Goal: Information Seeking & Learning: Learn about a topic

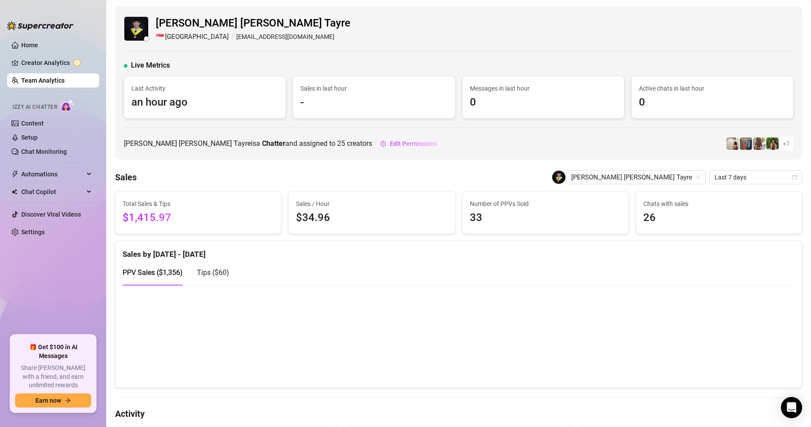
scroll to position [177, 0]
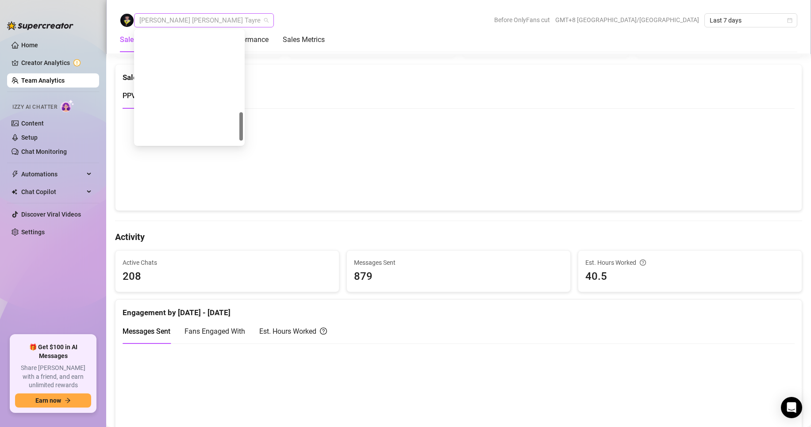
click at [170, 22] on span "[PERSON_NAME] [PERSON_NAME] Tayre" at bounding box center [203, 20] width 129 height 13
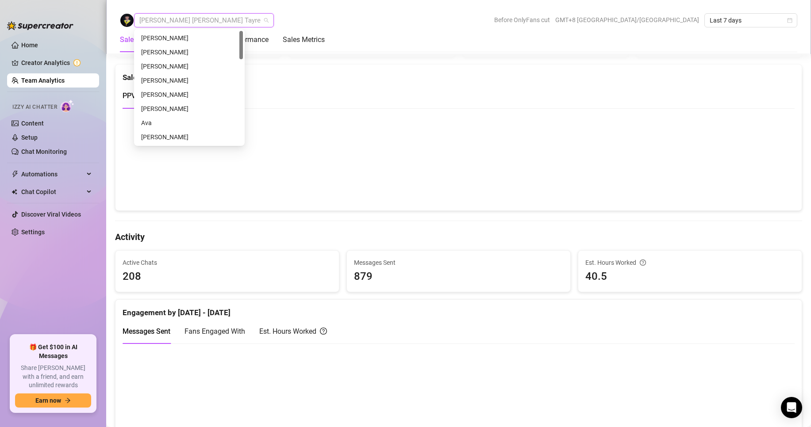
scroll to position [89, 0]
click at [158, 77] on div "[PERSON_NAME]" at bounding box center [189, 77] width 96 height 10
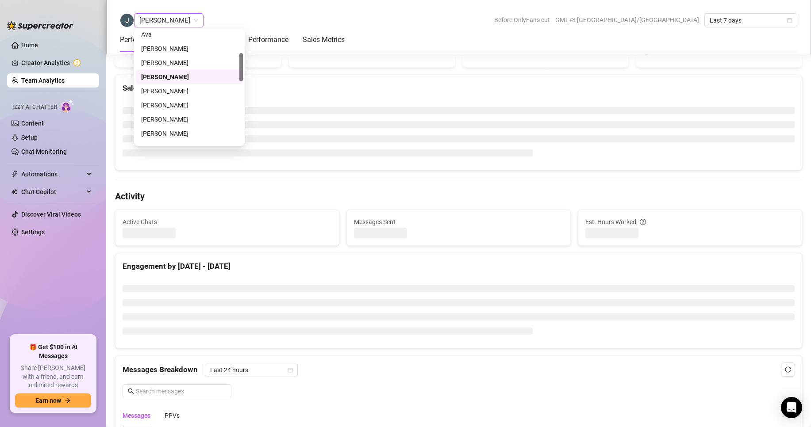
scroll to position [188, 0]
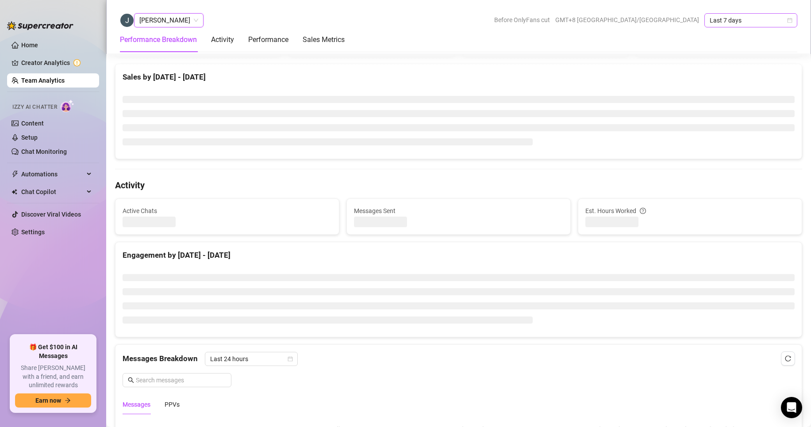
click at [712, 18] on span "Last 7 days" at bounding box center [751, 20] width 82 height 13
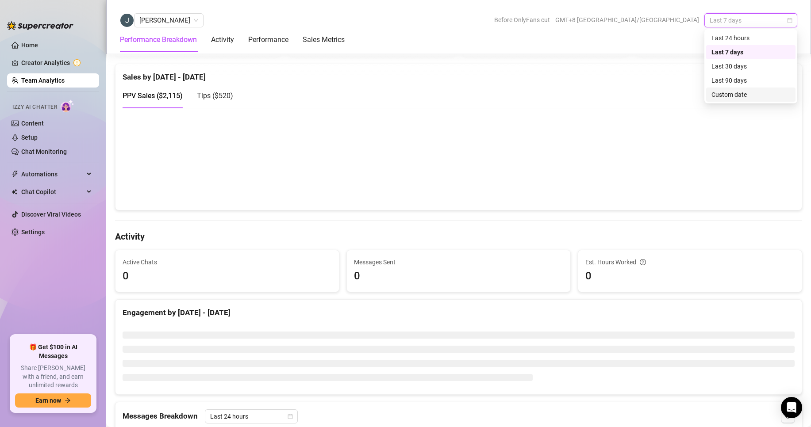
click at [721, 89] on div "Custom date" at bounding box center [750, 95] width 89 height 14
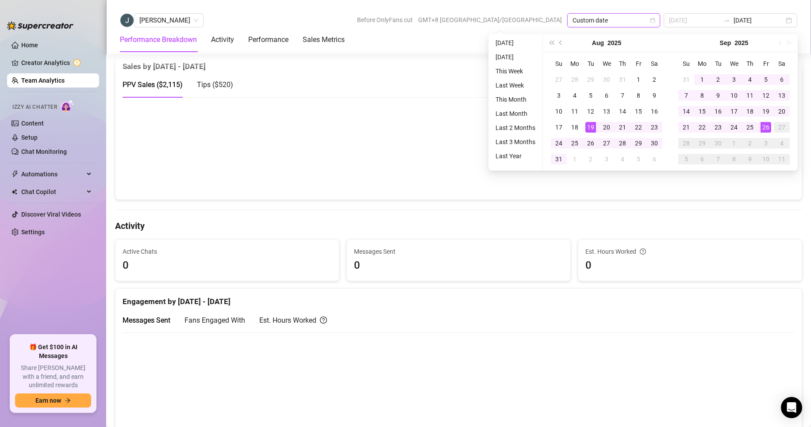
scroll to position [177, 0]
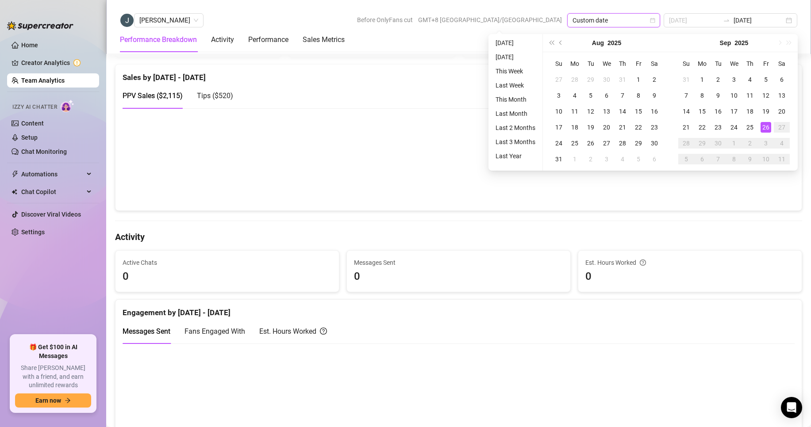
type input "[DATE]"
click at [767, 125] on div "26" at bounding box center [766, 127] width 11 height 11
type input "[DATE]"
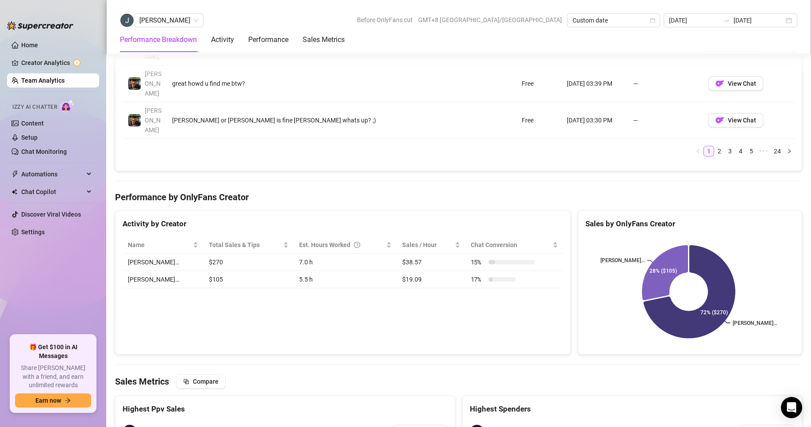
scroll to position [1085, 0]
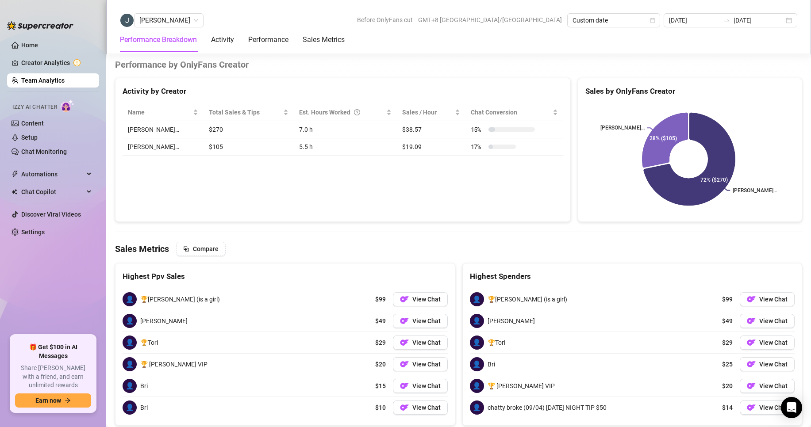
click at [44, 79] on link "Team Analytics" at bounding box center [42, 80] width 43 height 7
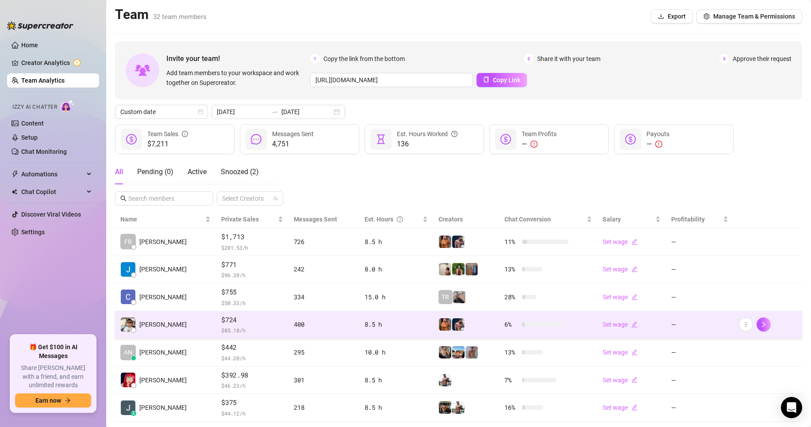
scroll to position [44, 0]
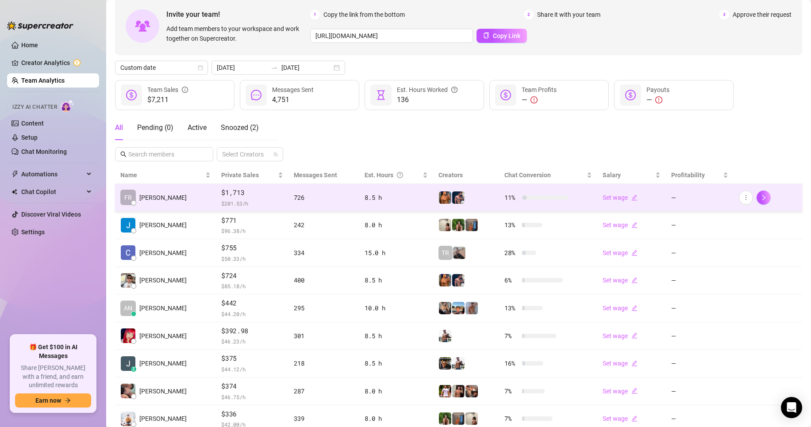
click at [200, 208] on td "FR [PERSON_NAME]" at bounding box center [165, 198] width 101 height 28
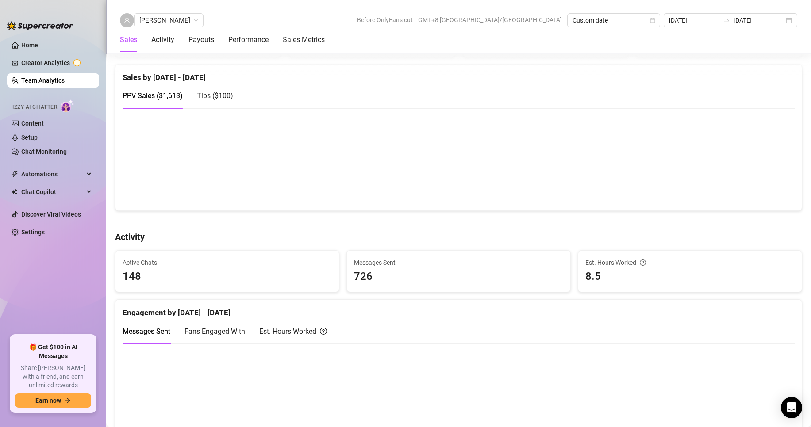
scroll to position [310, 0]
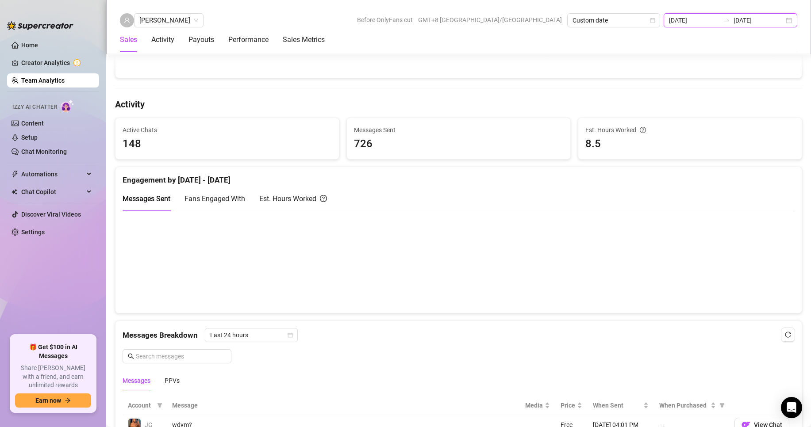
click at [699, 20] on input "[DATE]" at bounding box center [694, 20] width 50 height 10
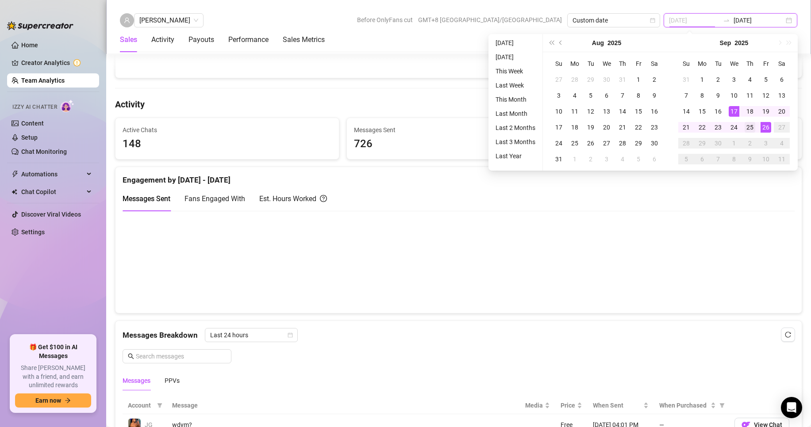
type input "[DATE]"
click at [745, 120] on td "25" at bounding box center [750, 127] width 16 height 16
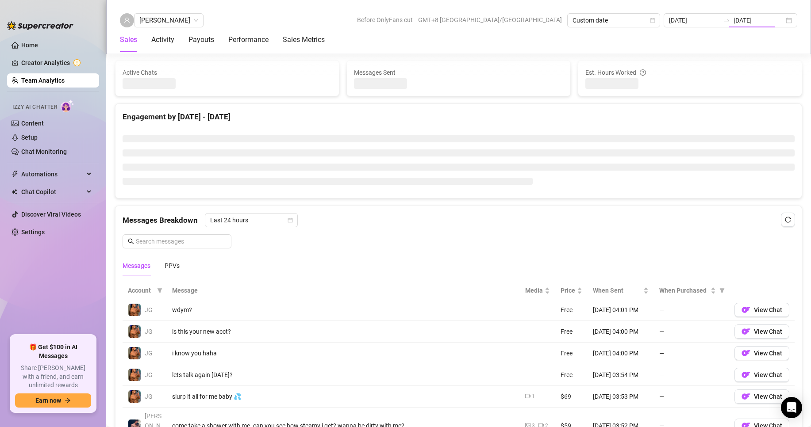
type input "[DATE]"
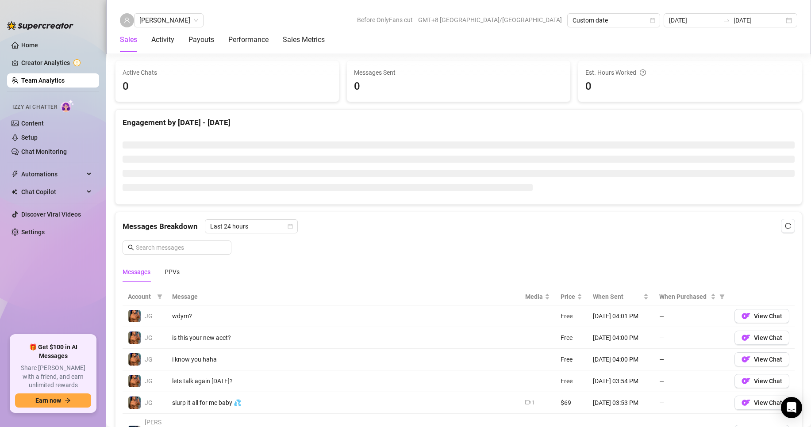
scroll to position [398, 0]
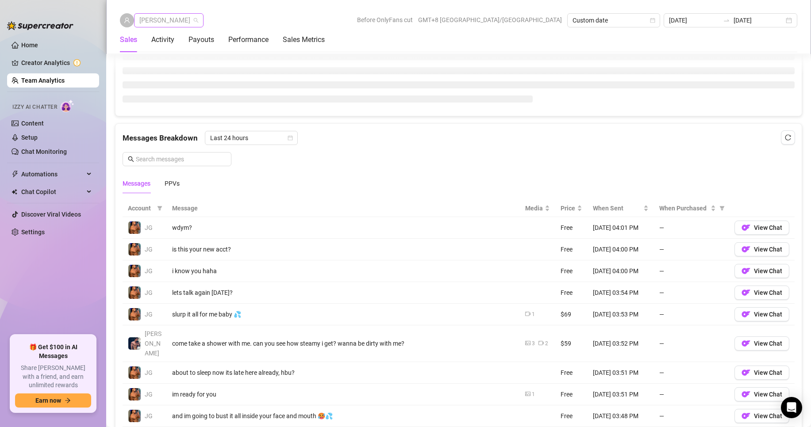
click at [178, 20] on span "[PERSON_NAME]" at bounding box center [168, 20] width 59 height 13
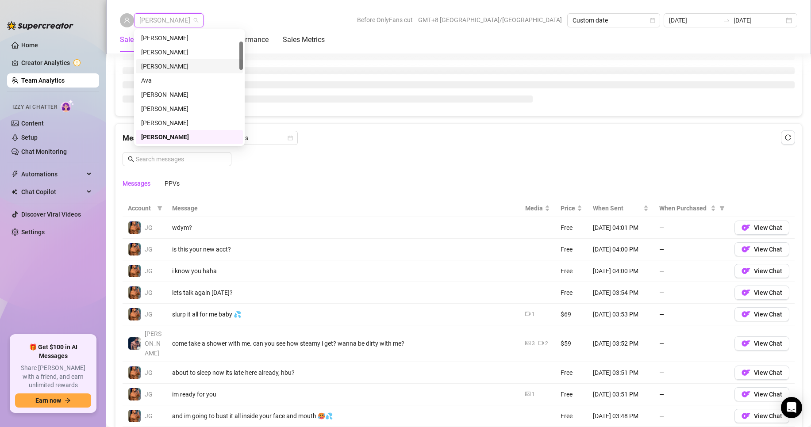
scroll to position [0, 0]
click at [158, 32] on div "[PERSON_NAME]" at bounding box center [189, 38] width 107 height 14
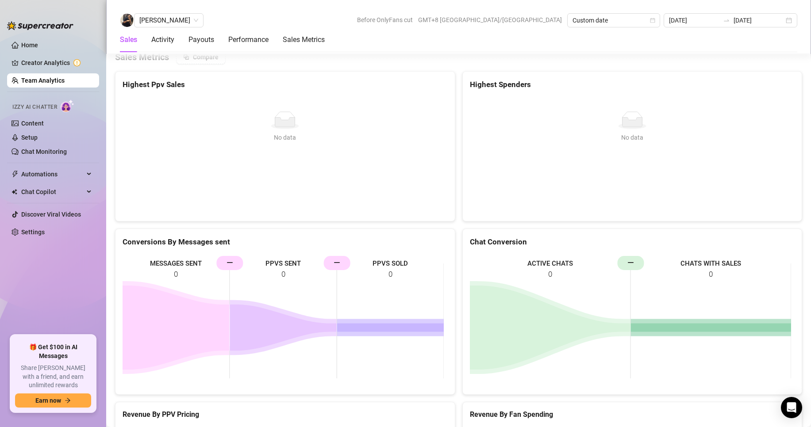
scroll to position [1294, 0]
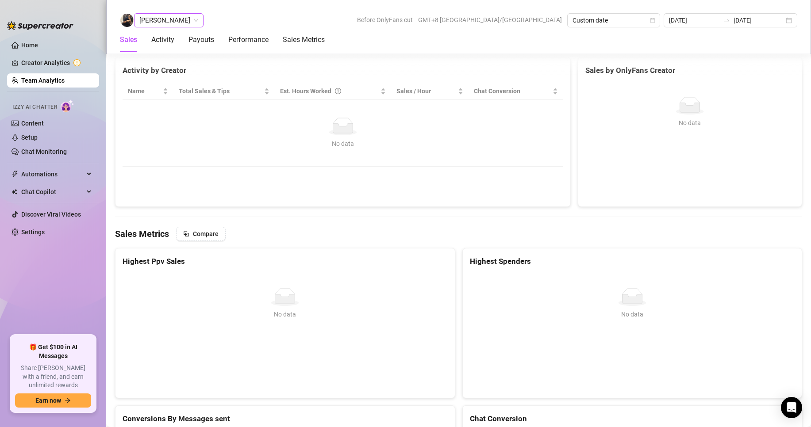
click at [155, 17] on span "[PERSON_NAME]" at bounding box center [168, 20] width 59 height 13
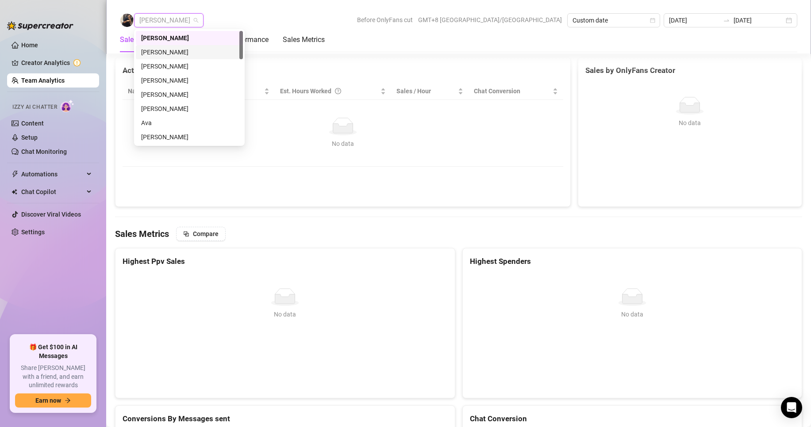
click at [161, 50] on div "[PERSON_NAME]" at bounding box center [189, 52] width 96 height 10
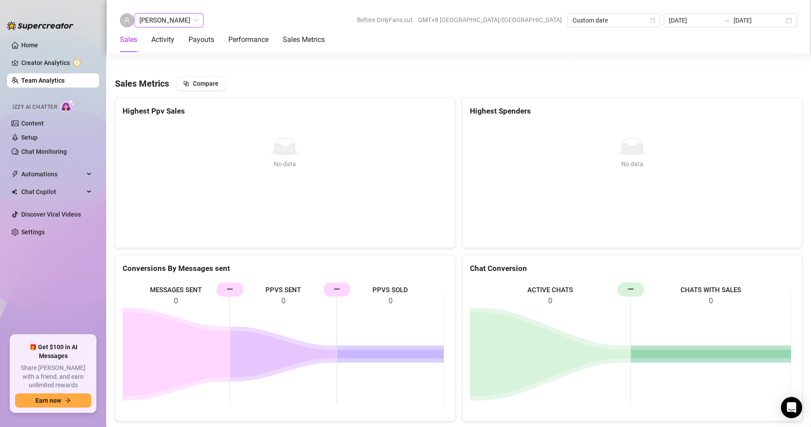
scroll to position [1030, 0]
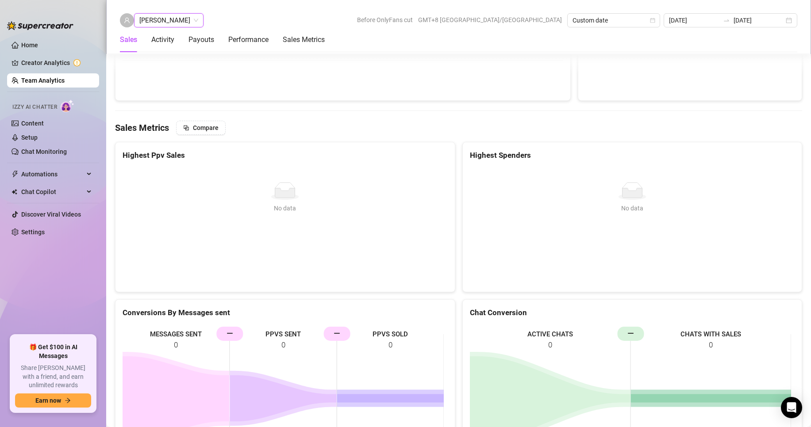
click at [167, 20] on span "[PERSON_NAME]" at bounding box center [168, 20] width 59 height 13
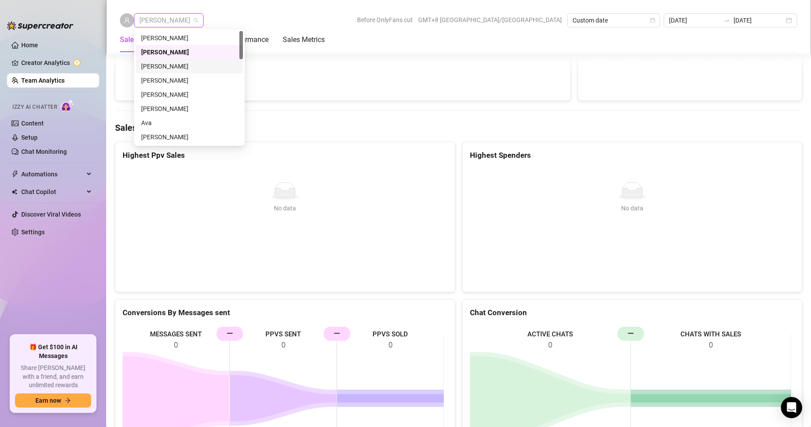
click at [163, 67] on div "[PERSON_NAME]" at bounding box center [189, 67] width 96 height 10
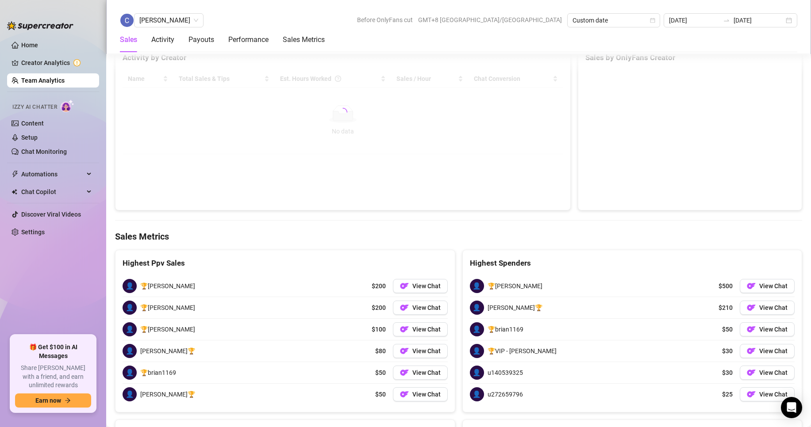
scroll to position [1286, 0]
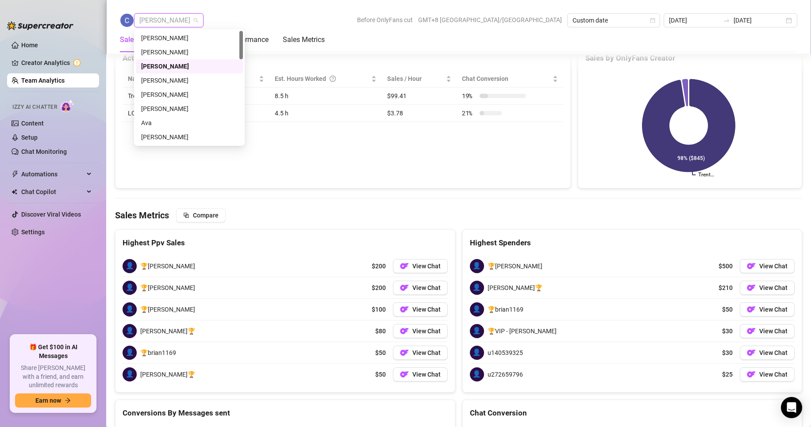
click at [188, 22] on span "[PERSON_NAME]" at bounding box center [168, 20] width 59 height 13
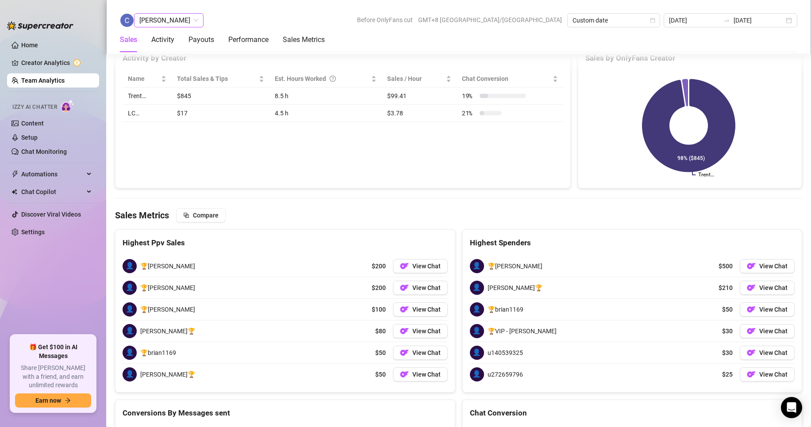
click at [149, 27] on div "Sales Activity Payouts Performance Sales Metrics" at bounding box center [222, 39] width 205 height 25
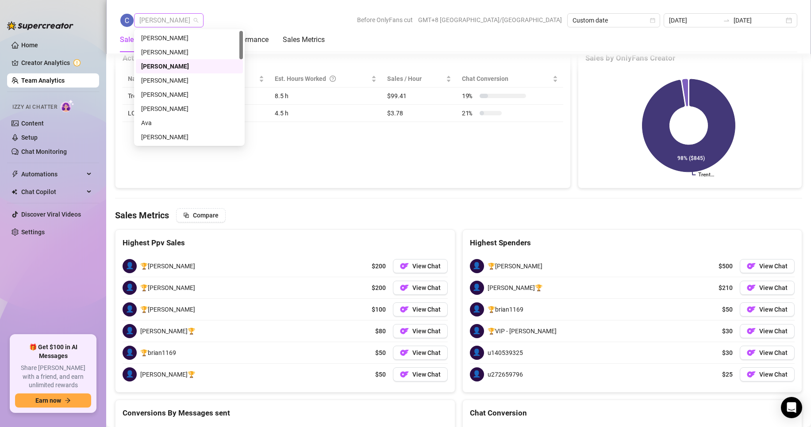
click at [154, 20] on span "[PERSON_NAME]" at bounding box center [168, 20] width 59 height 13
click at [163, 81] on div "[PERSON_NAME]" at bounding box center [189, 81] width 96 height 10
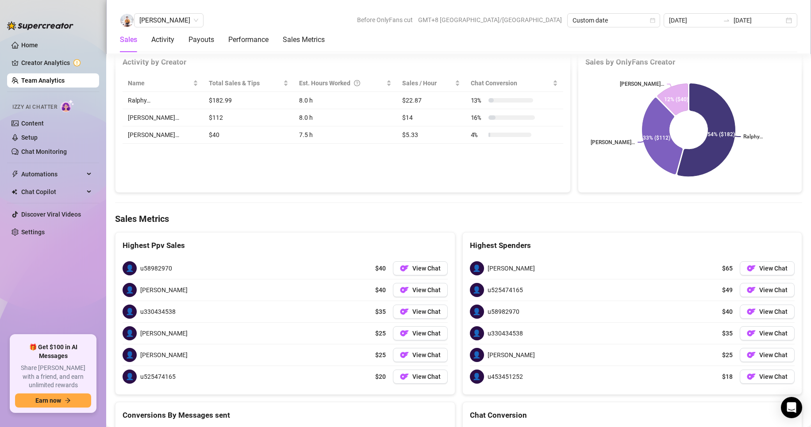
scroll to position [1304, 0]
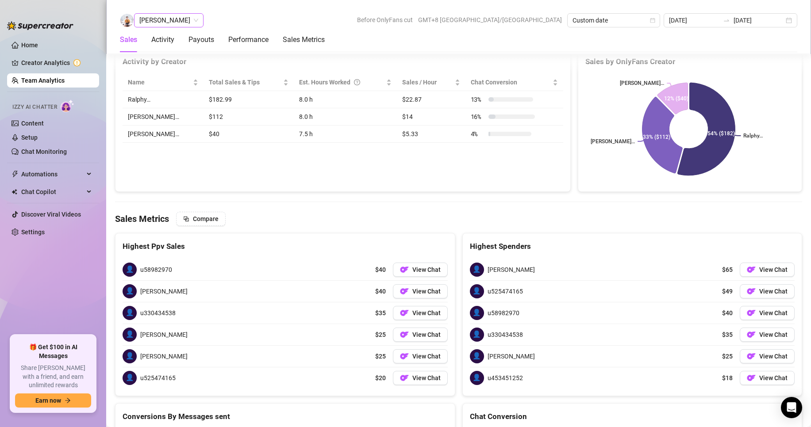
click at [147, 23] on span "[PERSON_NAME]" at bounding box center [168, 20] width 59 height 13
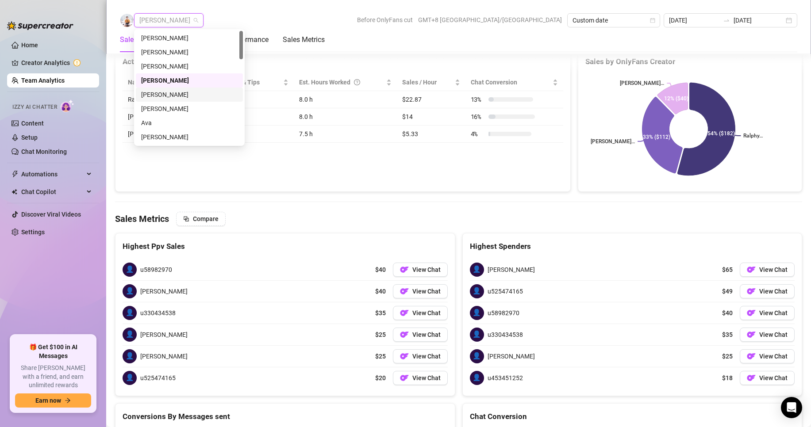
scroll to position [44, 0]
click at [156, 92] on div "[PERSON_NAME]" at bounding box center [189, 93] width 96 height 10
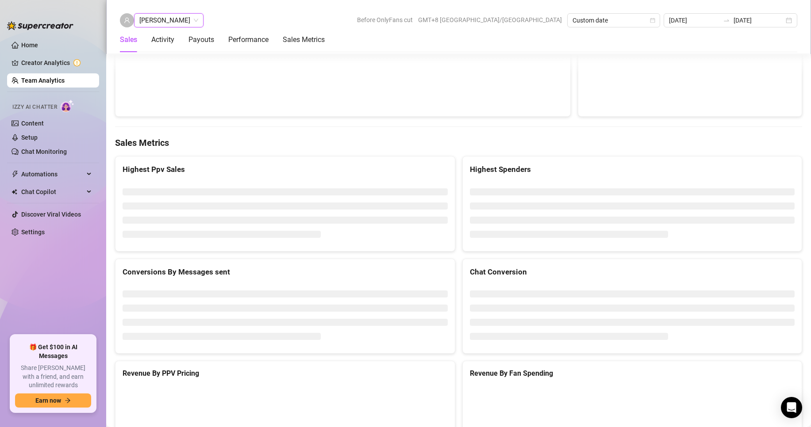
scroll to position [1076, 0]
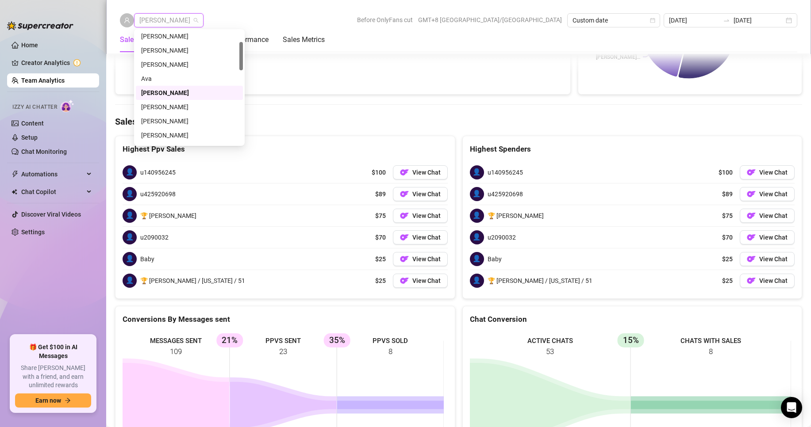
click at [169, 19] on span "[PERSON_NAME]" at bounding box center [168, 20] width 59 height 13
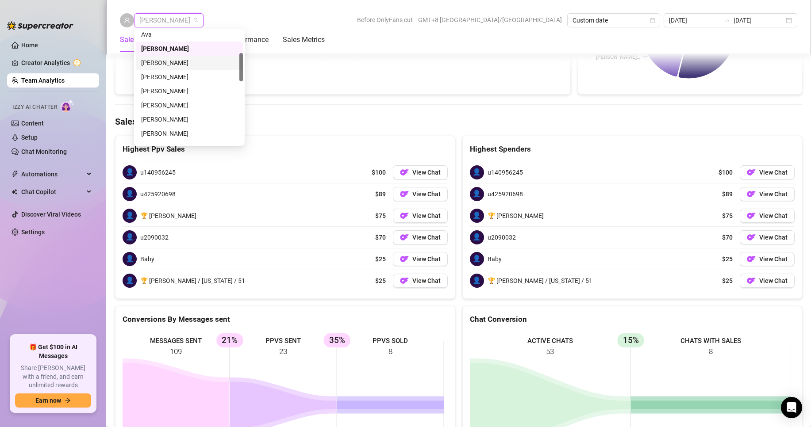
click at [154, 64] on div "[PERSON_NAME]" at bounding box center [189, 63] width 96 height 10
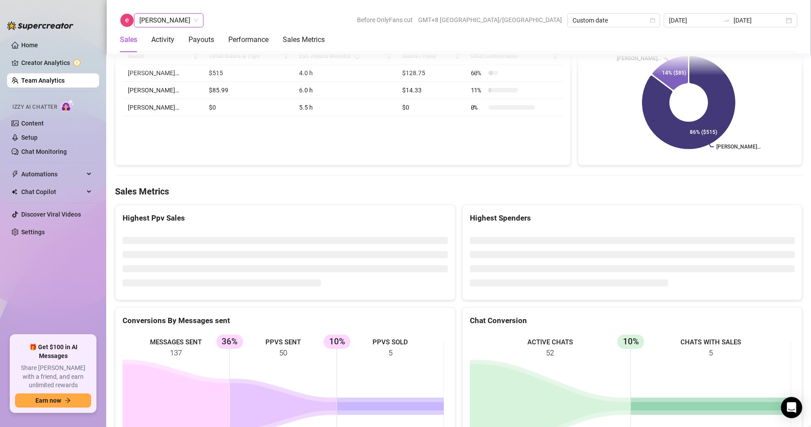
scroll to position [1068, 0]
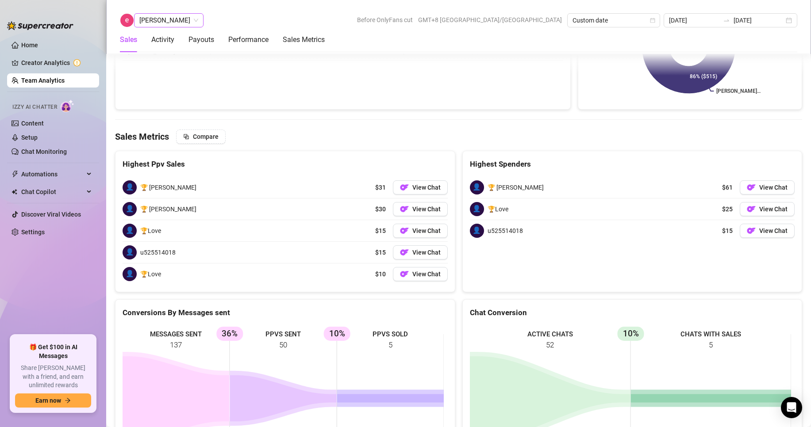
click at [151, 21] on span "[PERSON_NAME]" at bounding box center [168, 20] width 59 height 13
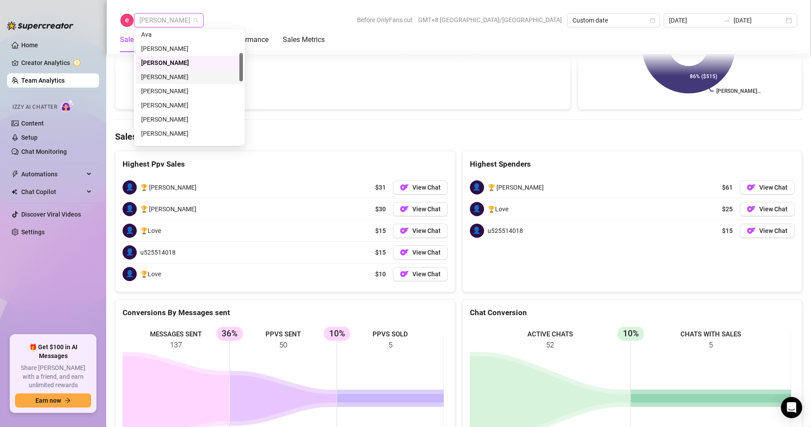
click at [162, 78] on div "[PERSON_NAME]" at bounding box center [189, 77] width 96 height 10
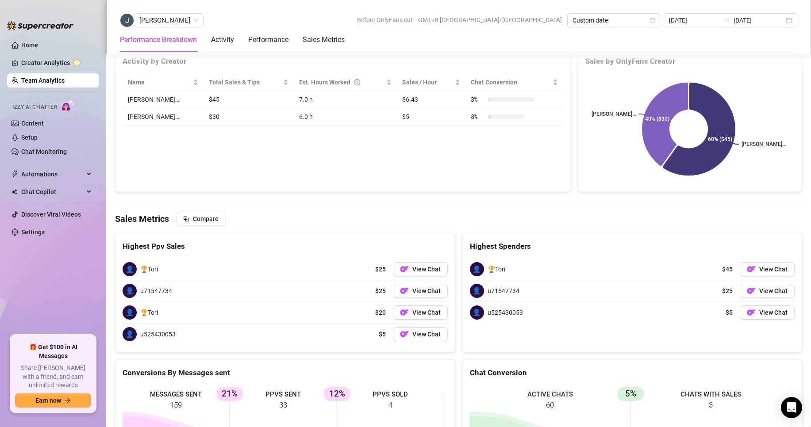
scroll to position [1308, 0]
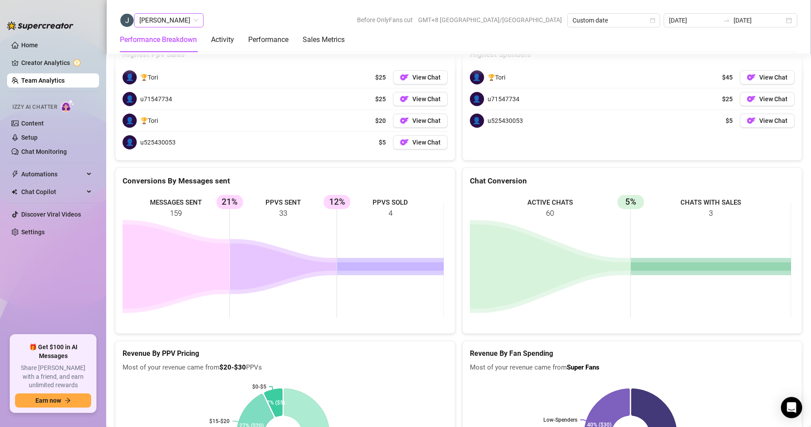
click at [169, 23] on span "[PERSON_NAME]" at bounding box center [168, 20] width 59 height 13
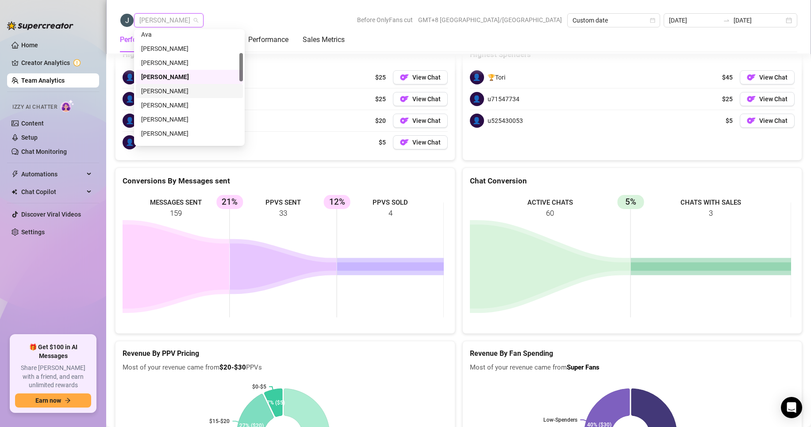
click at [172, 89] on div "[PERSON_NAME]" at bounding box center [189, 91] width 96 height 10
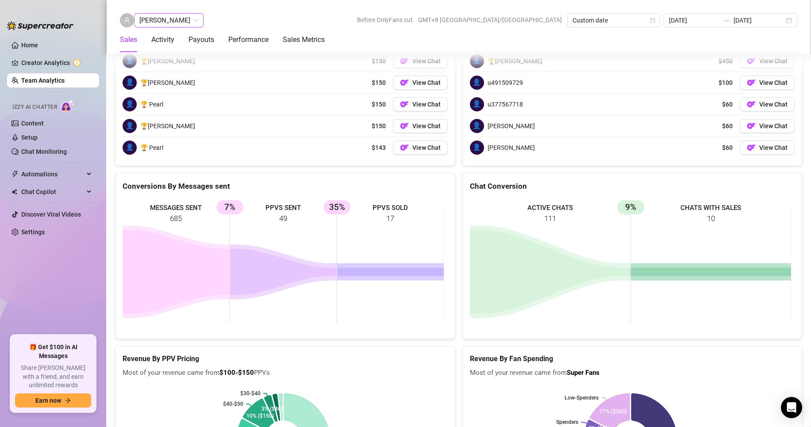
scroll to position [1391, 0]
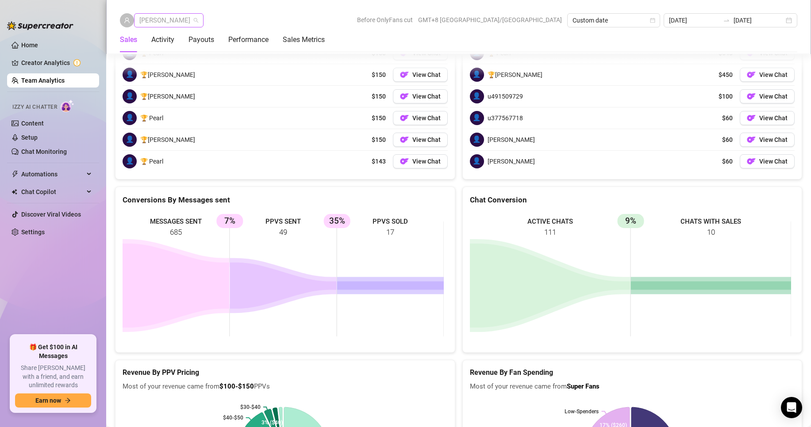
click at [163, 21] on span "[PERSON_NAME]" at bounding box center [168, 20] width 59 height 13
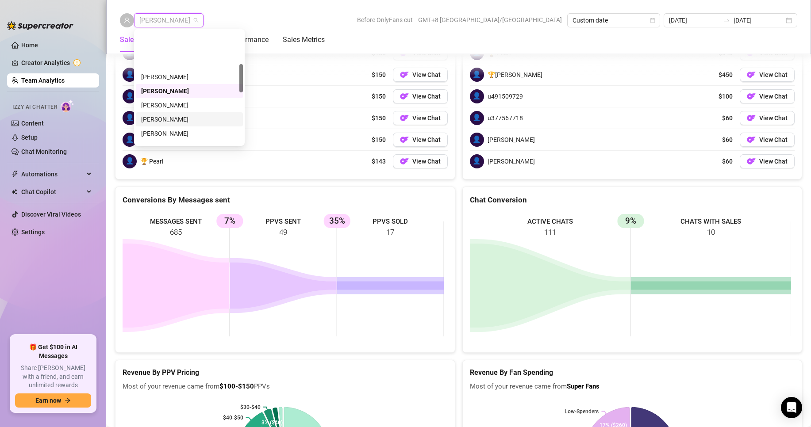
scroll to position [133, 0]
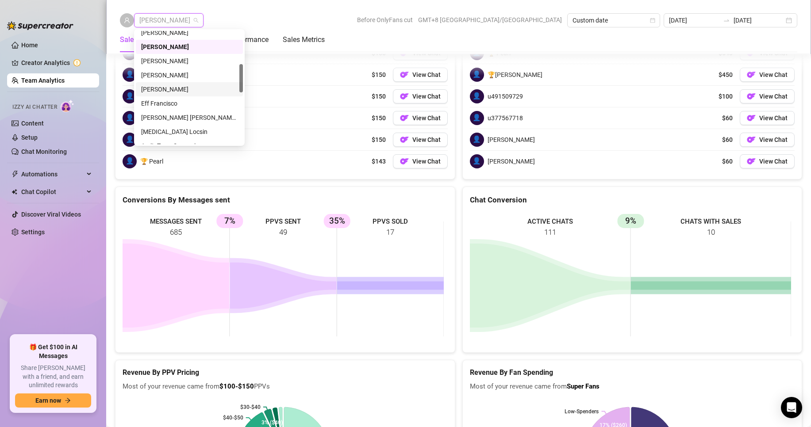
click at [156, 92] on div "[PERSON_NAME]" at bounding box center [189, 90] width 96 height 10
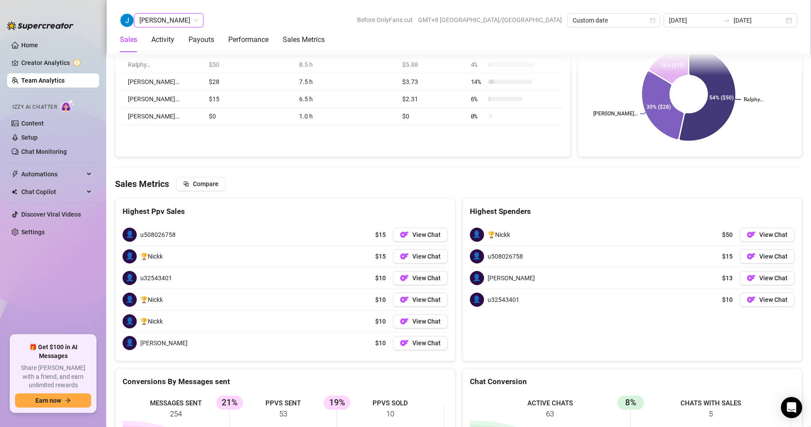
scroll to position [1448, 0]
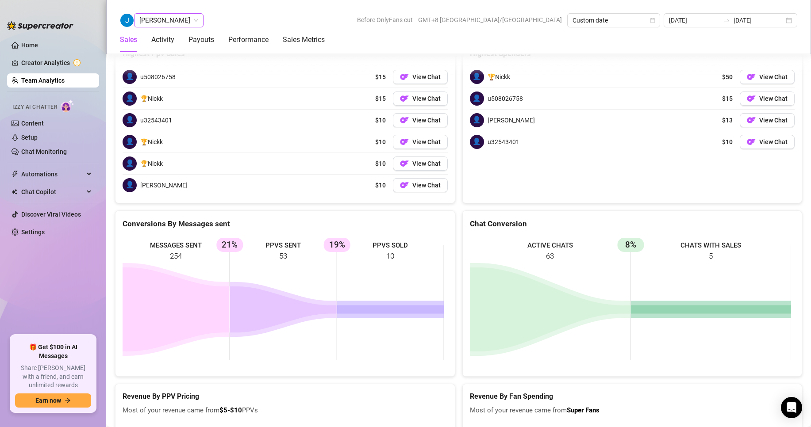
click at [158, 18] on span "[PERSON_NAME]" at bounding box center [168, 20] width 59 height 13
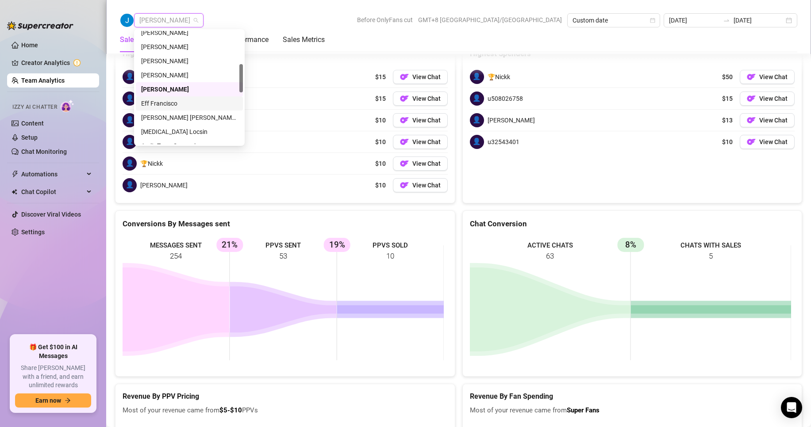
click at [158, 103] on div "Eff Francisco" at bounding box center [189, 104] width 96 height 10
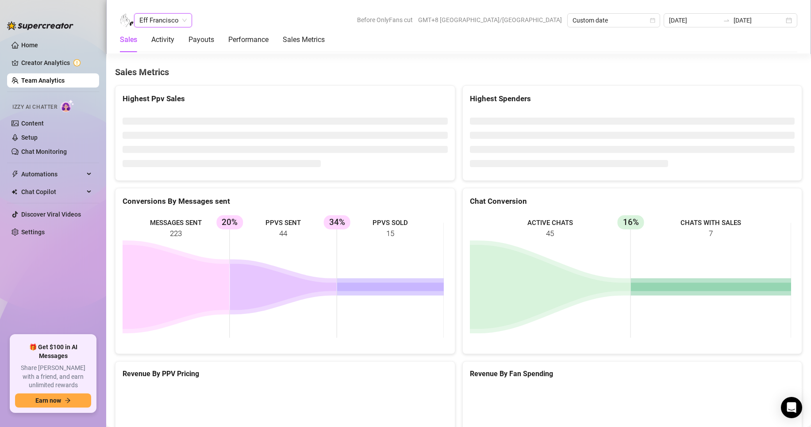
scroll to position [1452, 0]
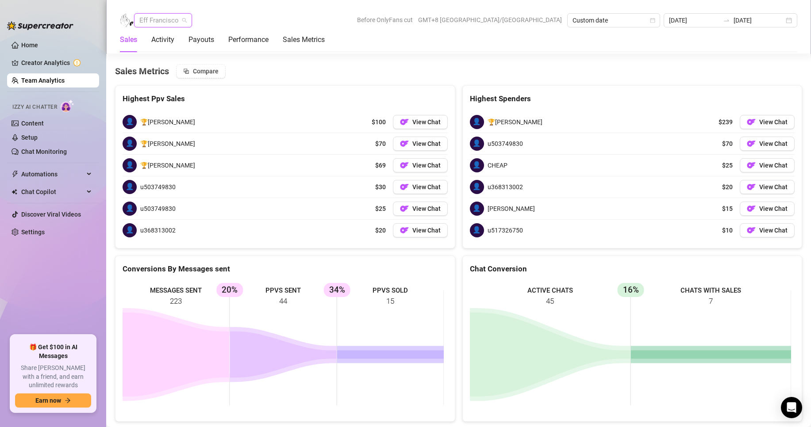
click at [163, 19] on span "Eff Francisco" at bounding box center [162, 20] width 47 height 13
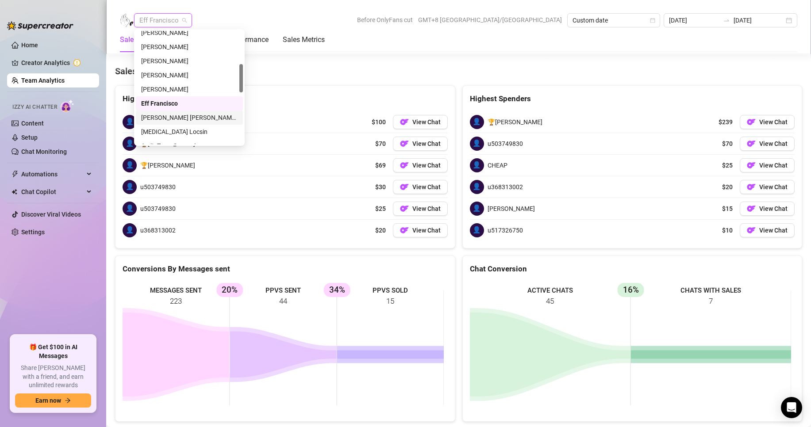
click at [168, 115] on div "[PERSON_NAME] [PERSON_NAME] Tarcena" at bounding box center [189, 118] width 96 height 10
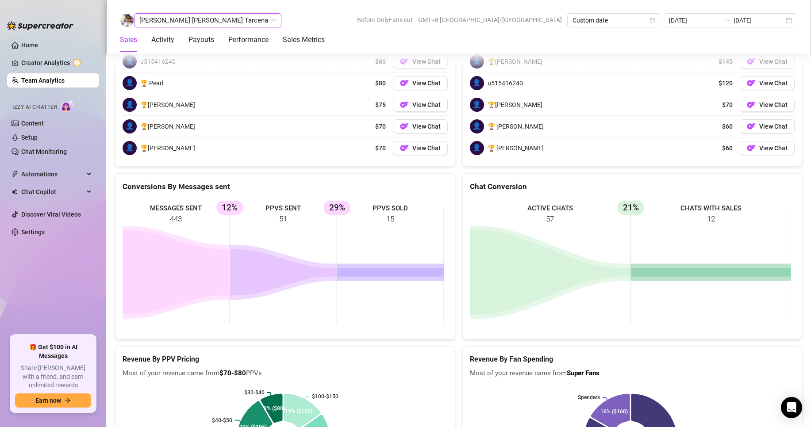
scroll to position [1401, 0]
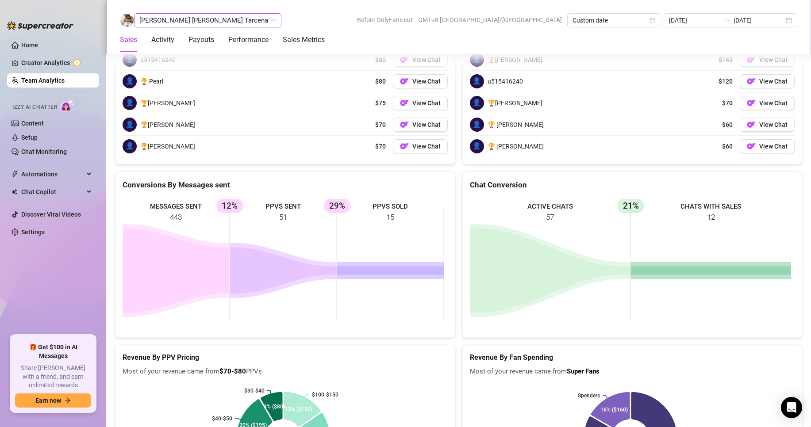
click at [183, 19] on span "[PERSON_NAME] [PERSON_NAME] Tarcena" at bounding box center [207, 20] width 137 height 13
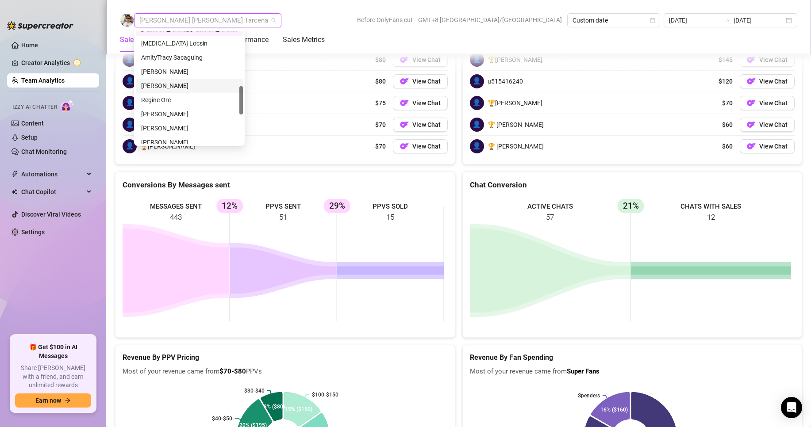
scroll to position [177, 0]
click at [161, 86] on div "[MEDICAL_DATA] Locsin" at bounding box center [189, 88] width 96 height 10
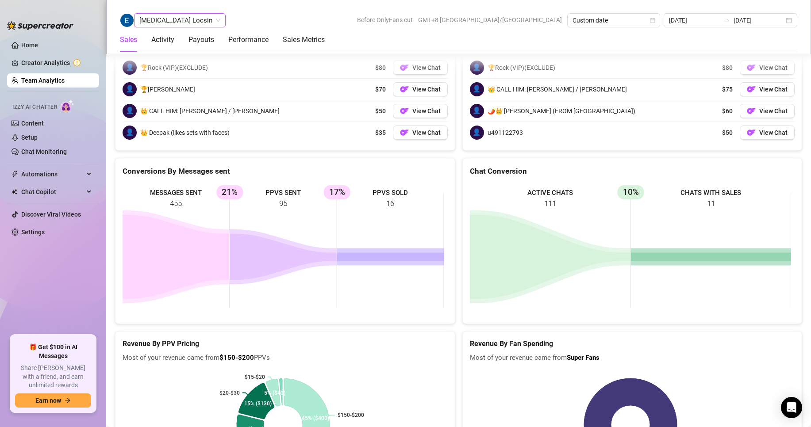
scroll to position [1386, 0]
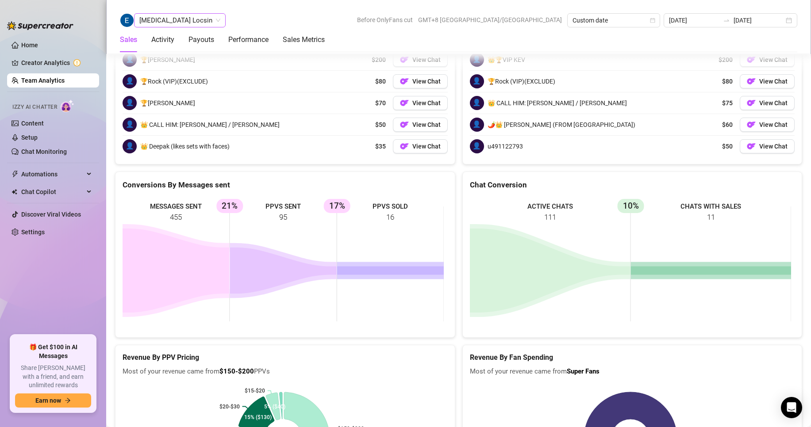
click at [158, 23] on span "[MEDICAL_DATA] Locsin" at bounding box center [179, 20] width 81 height 13
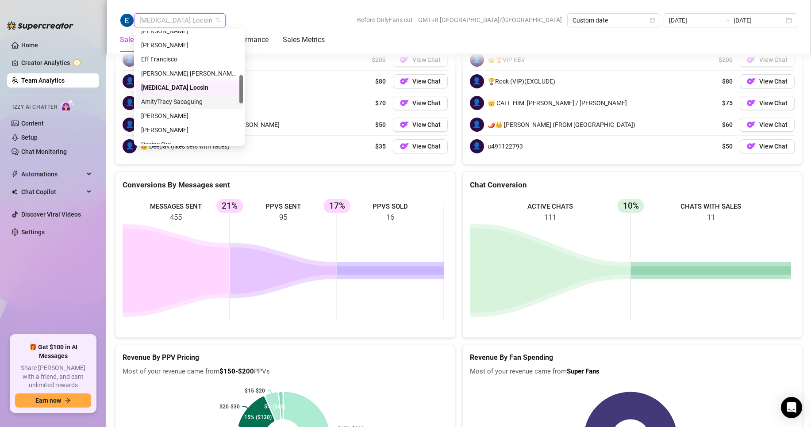
click at [155, 100] on div "AmityTracy Sacaguing" at bounding box center [189, 102] width 96 height 10
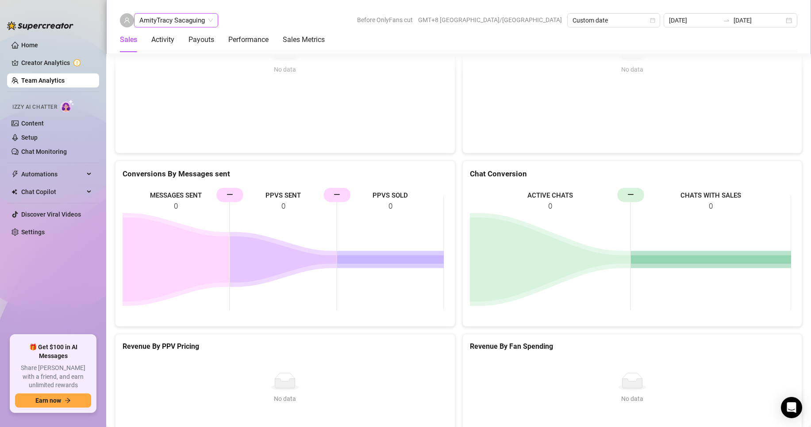
scroll to position [1216, 0]
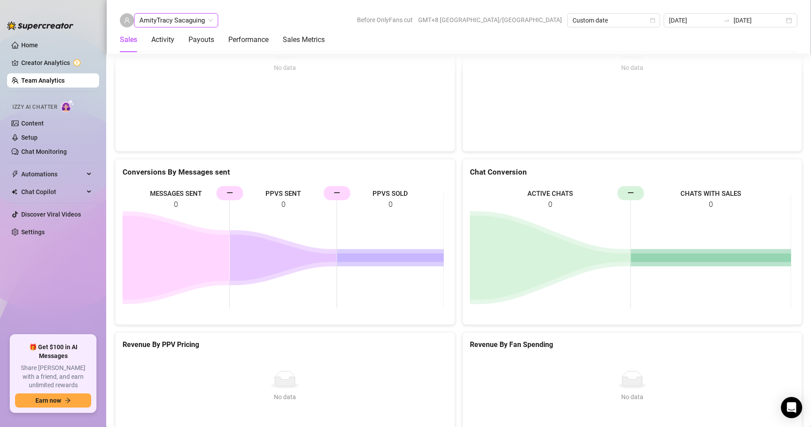
click at [181, 13] on div "AmityTracy Sacaguing AmityTracy Sacaguing Before OnlyFans cut GMT+8 [GEOGRAPHIC…" at bounding box center [458, 27] width 705 height 54
click at [187, 17] on span "AmityTracy Sacaguing" at bounding box center [175, 20] width 73 height 13
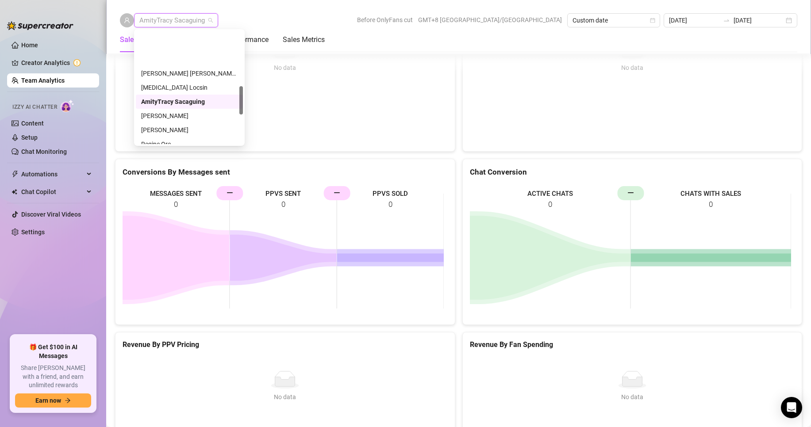
scroll to position [221, 0]
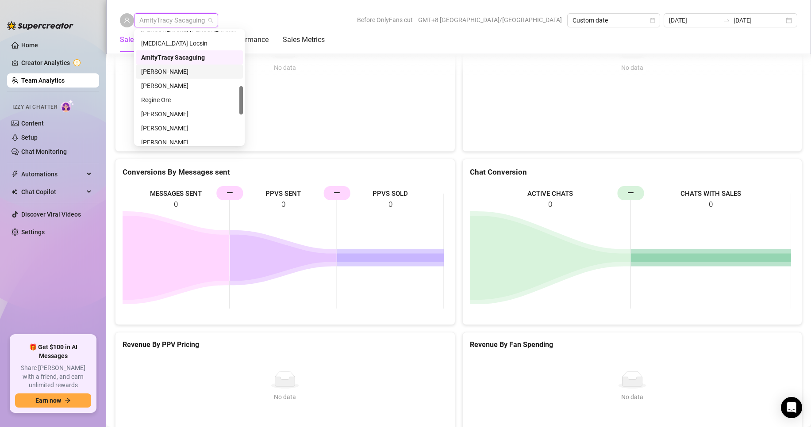
click at [172, 68] on div "[PERSON_NAME]" at bounding box center [189, 72] width 96 height 10
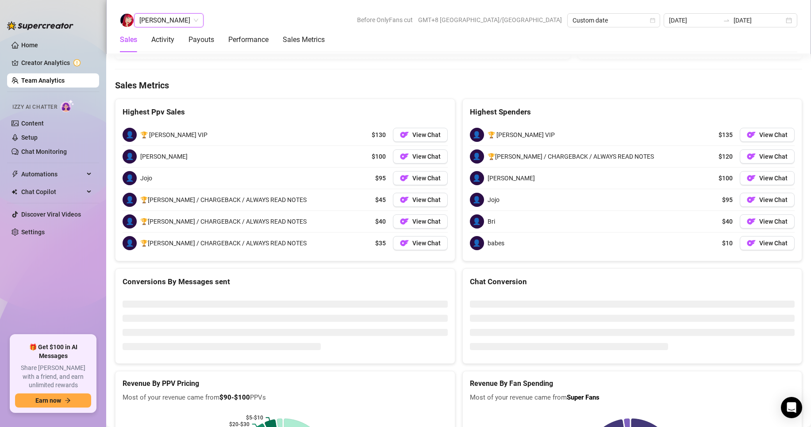
scroll to position [1439, 0]
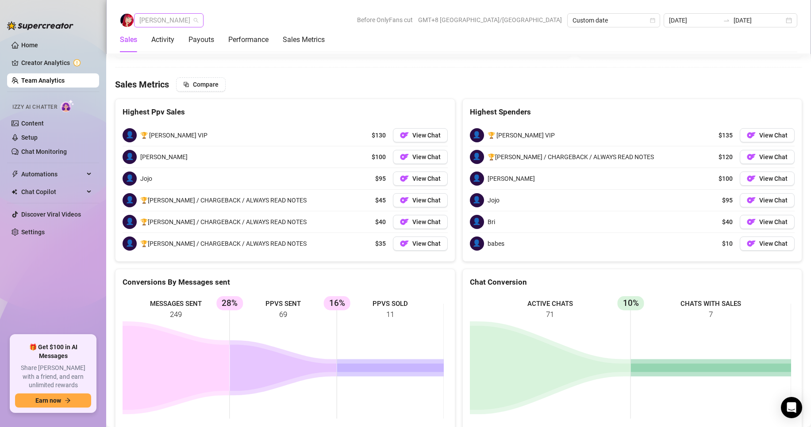
click at [170, 26] on span "[PERSON_NAME]" at bounding box center [168, 20] width 59 height 13
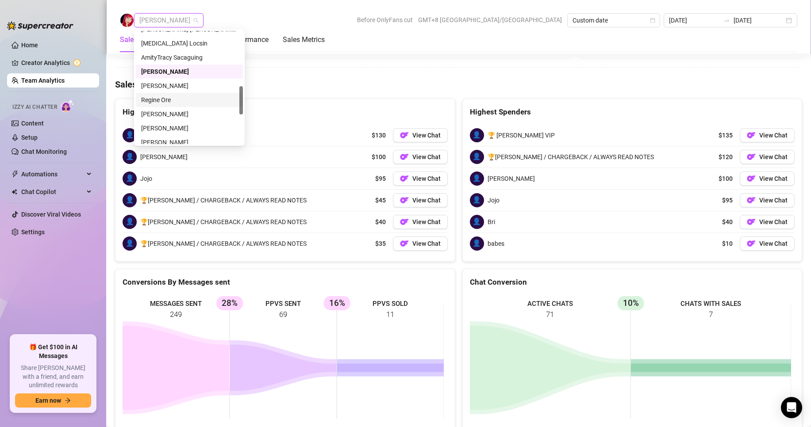
click at [158, 96] on div "Regine Ore" at bounding box center [189, 100] width 96 height 10
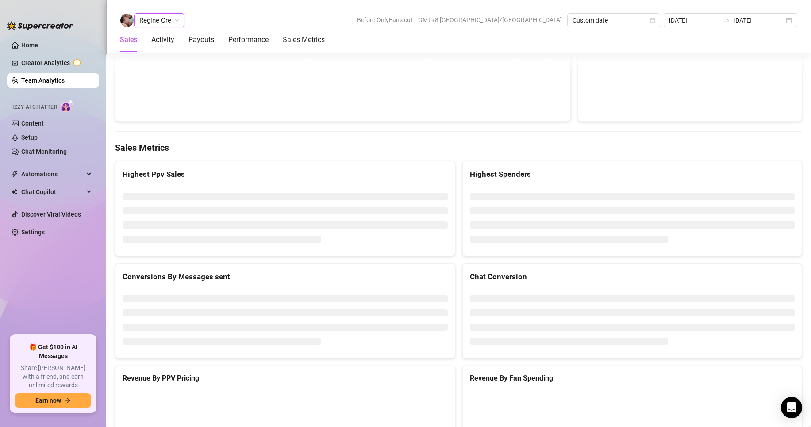
scroll to position [1404, 0]
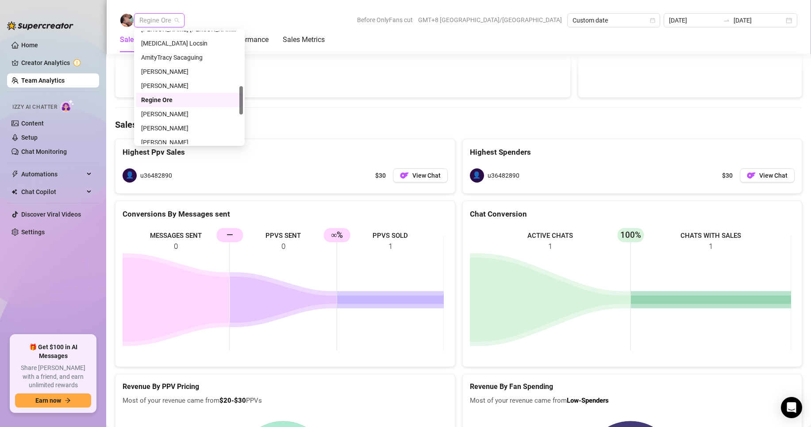
click at [166, 19] on span "Regine Ore" at bounding box center [159, 20] width 40 height 13
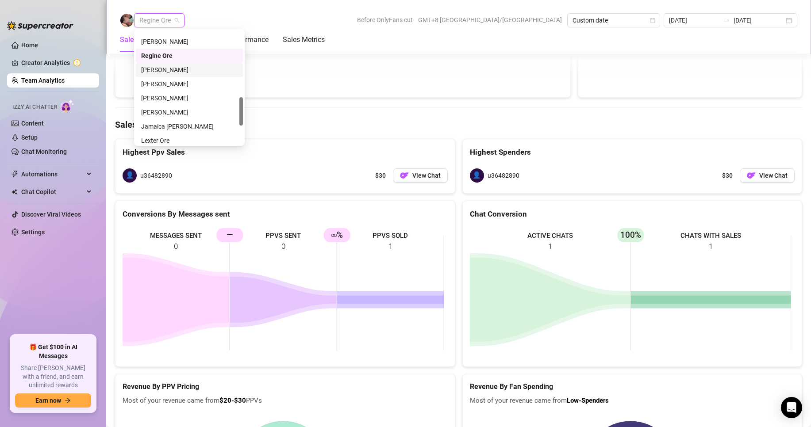
click at [169, 69] on div "[PERSON_NAME]" at bounding box center [189, 70] width 96 height 10
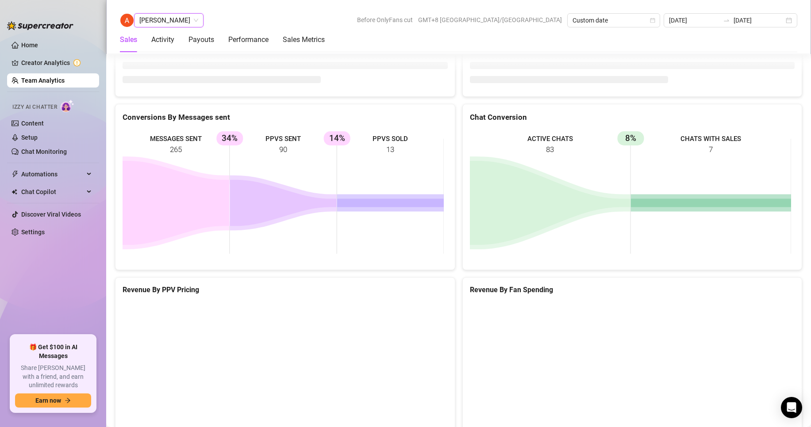
scroll to position [1211, 0]
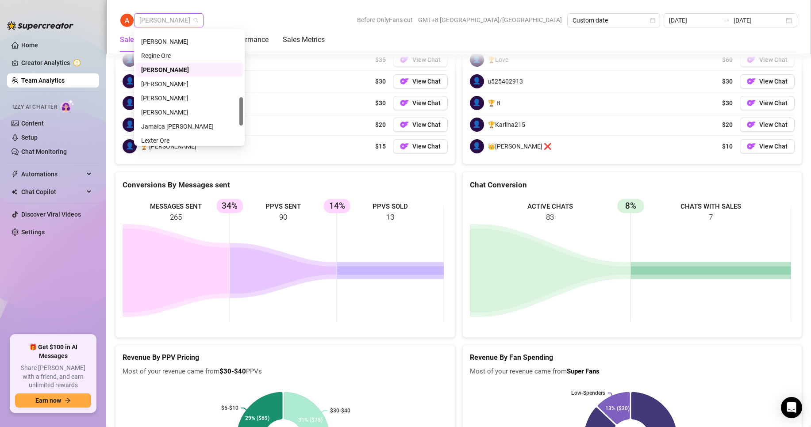
click at [173, 19] on span "[PERSON_NAME]" at bounding box center [168, 20] width 59 height 13
click at [163, 84] on div "[PERSON_NAME]" at bounding box center [189, 84] width 96 height 10
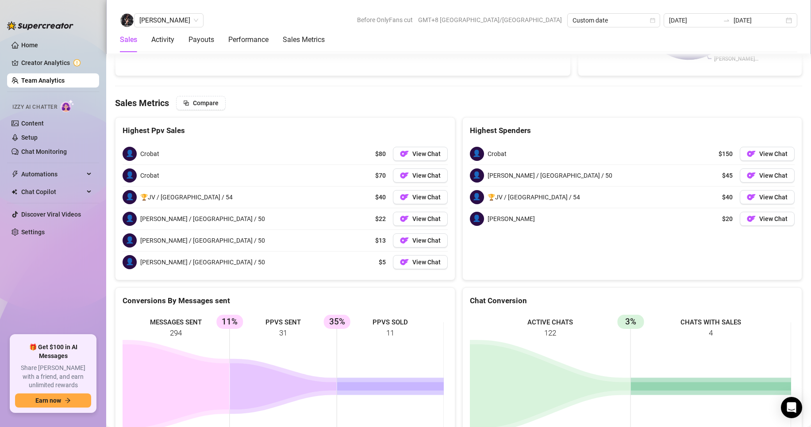
scroll to position [1422, 0]
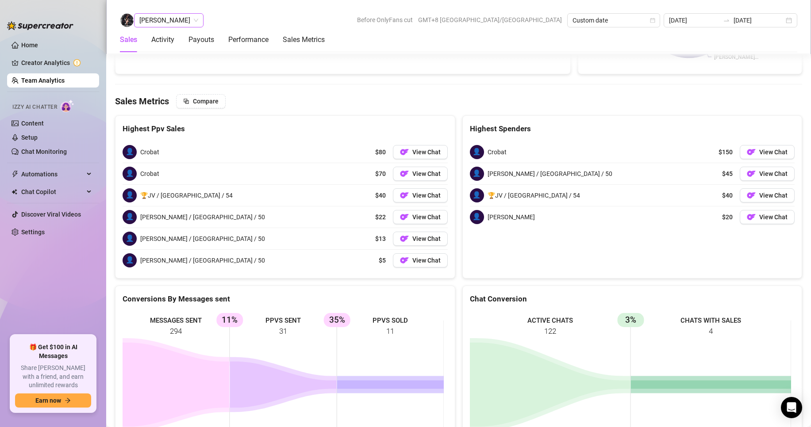
click at [165, 21] on span "[PERSON_NAME]" at bounding box center [168, 20] width 59 height 13
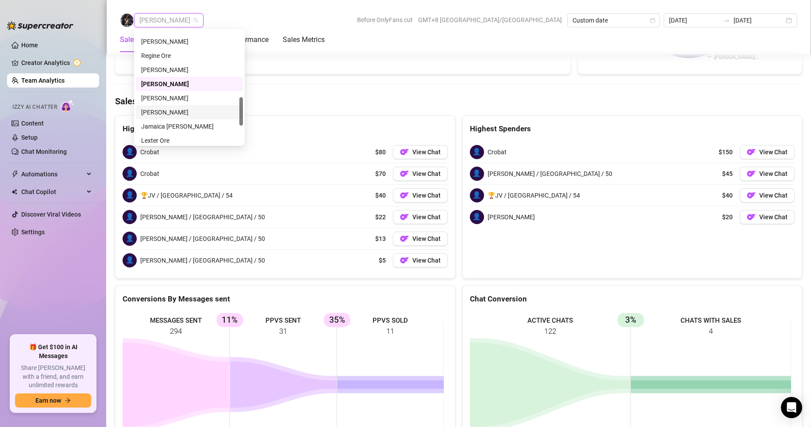
click at [158, 114] on div "[PERSON_NAME]" at bounding box center [189, 113] width 96 height 10
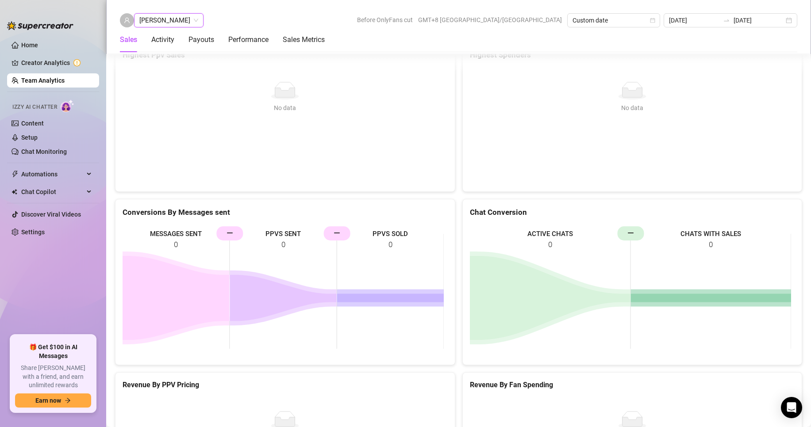
scroll to position [1216, 0]
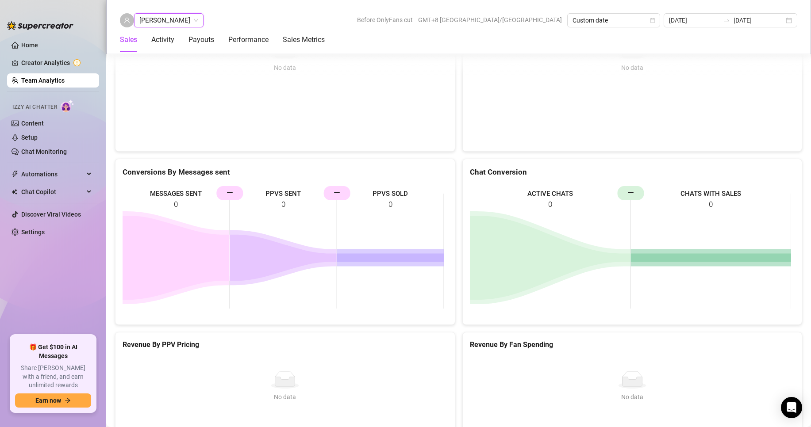
click at [181, 23] on span "[PERSON_NAME]" at bounding box center [168, 20] width 59 height 13
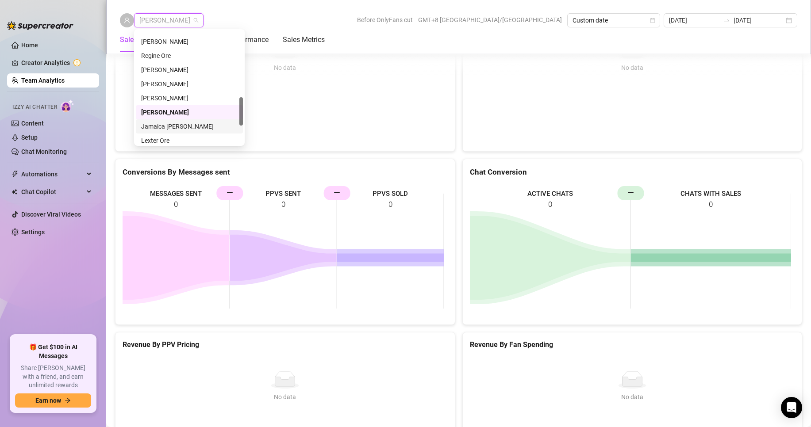
click at [175, 127] on div "Jamaica [PERSON_NAME]" at bounding box center [189, 127] width 96 height 10
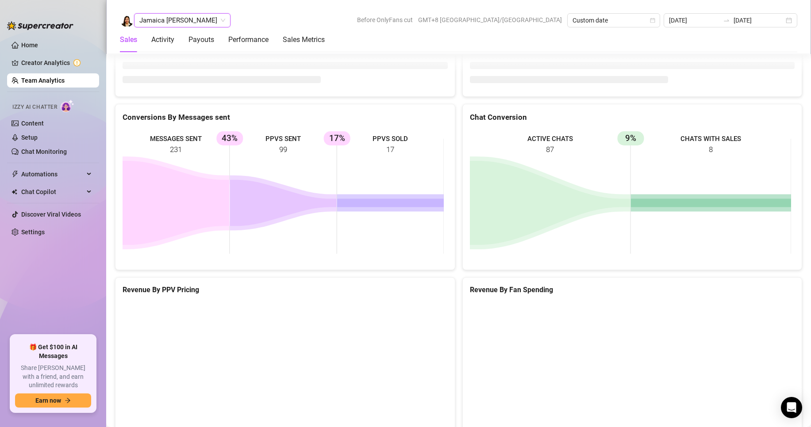
scroll to position [1211, 0]
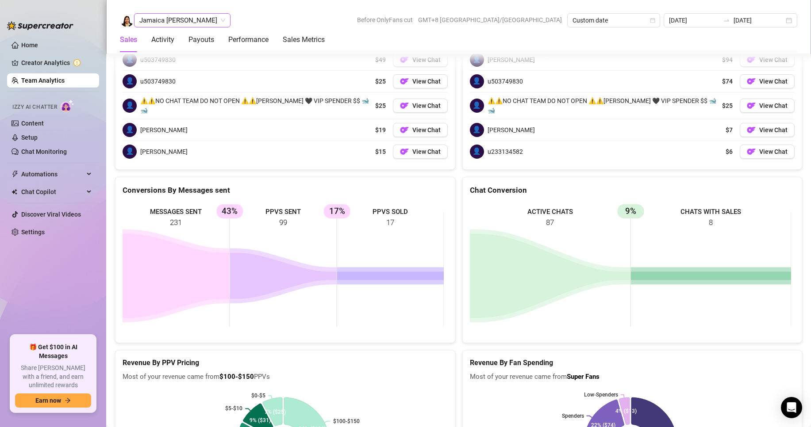
click at [166, 17] on span "Jamaica [PERSON_NAME]" at bounding box center [182, 20] width 86 height 13
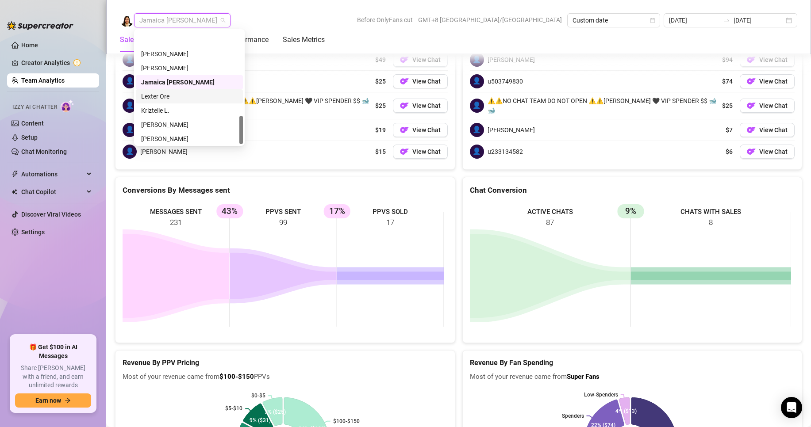
scroll to position [340, 0]
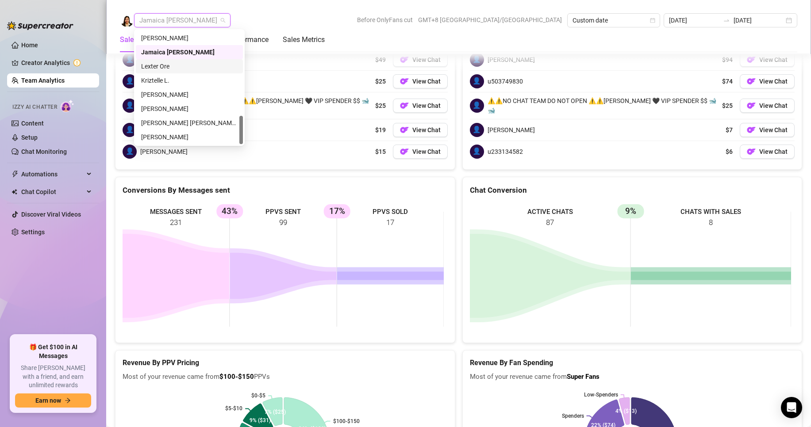
click at [150, 65] on div "Lexter Ore" at bounding box center [189, 67] width 96 height 10
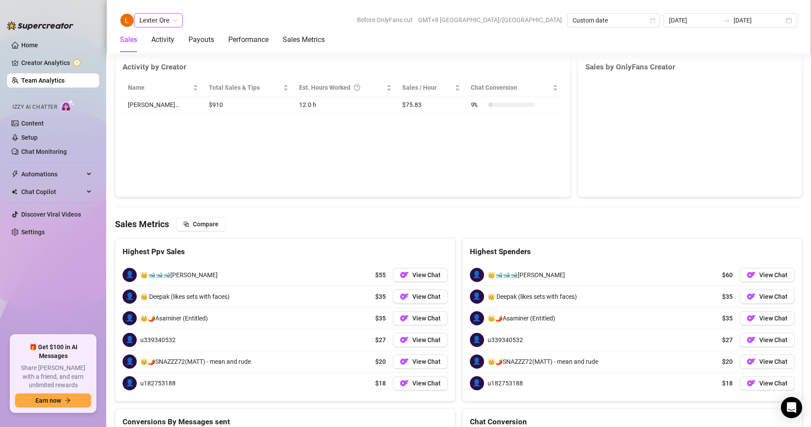
scroll to position [1386, 0]
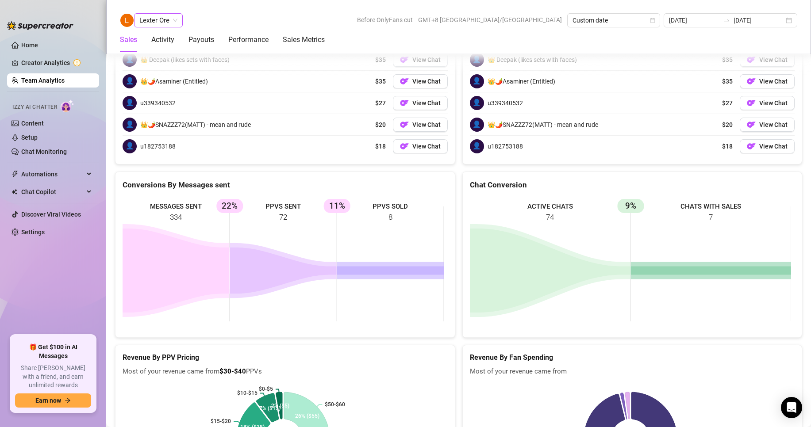
click at [163, 18] on span "Lexter Ore" at bounding box center [158, 20] width 38 height 13
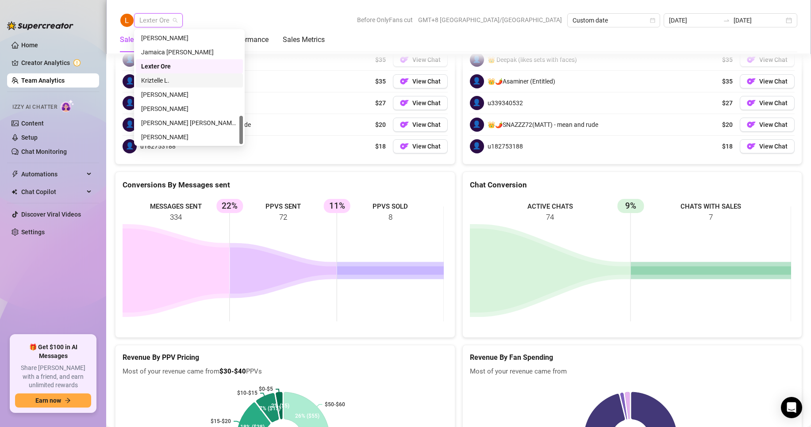
click at [157, 79] on div "Kriztelle L." at bounding box center [189, 81] width 96 height 10
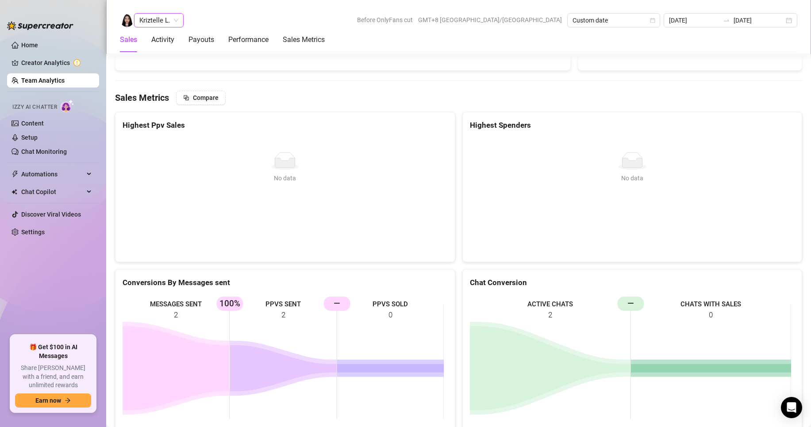
scroll to position [1433, 0]
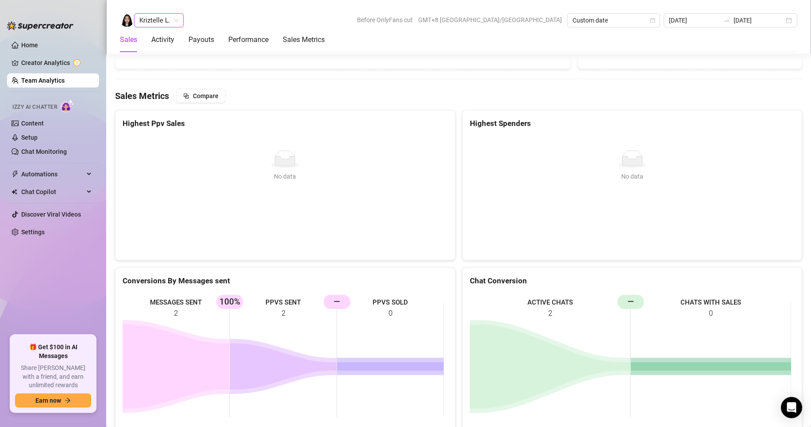
click at [156, 16] on span "Kriztelle L." at bounding box center [158, 20] width 39 height 13
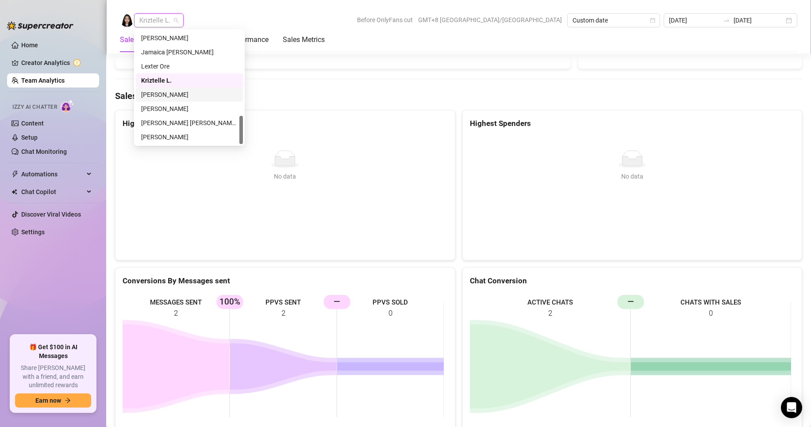
click at [169, 92] on div "[PERSON_NAME]" at bounding box center [189, 95] width 96 height 10
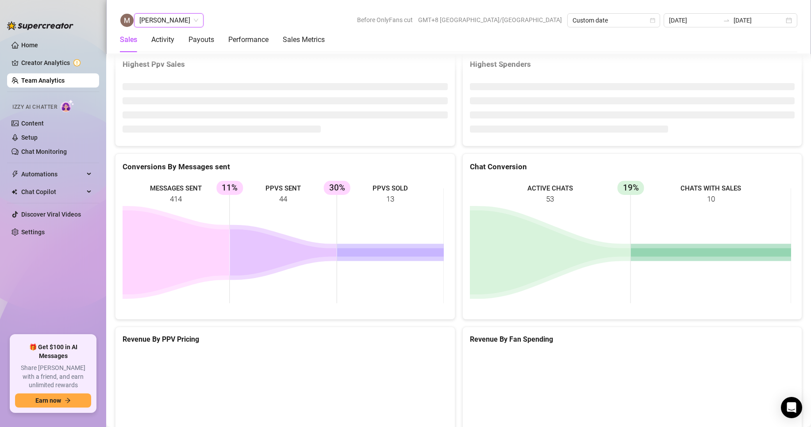
scroll to position [1187, 0]
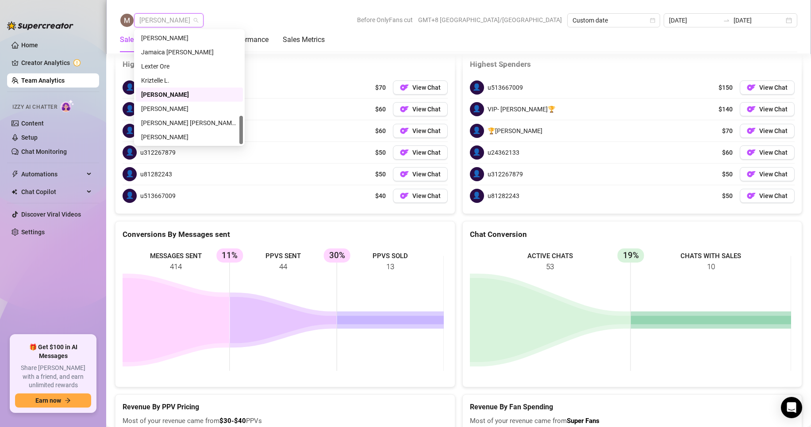
click at [177, 21] on span "[PERSON_NAME]" at bounding box center [168, 20] width 59 height 13
click at [157, 106] on div "[PERSON_NAME]" at bounding box center [189, 109] width 96 height 10
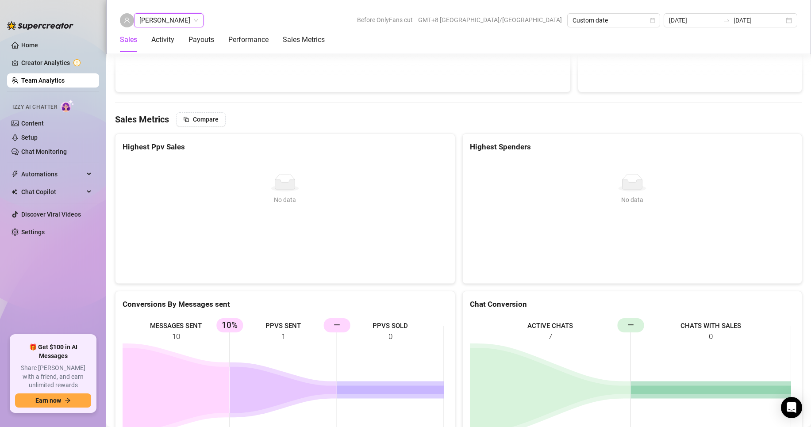
scroll to position [1402, 0]
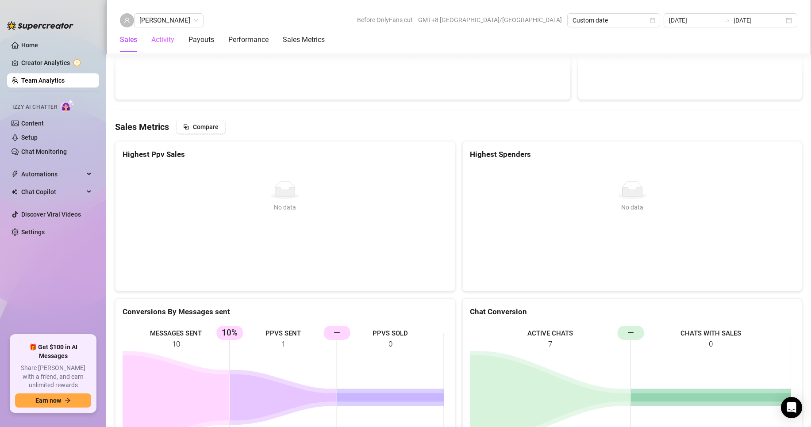
click at [162, 27] on div "Activity" at bounding box center [162, 39] width 23 height 25
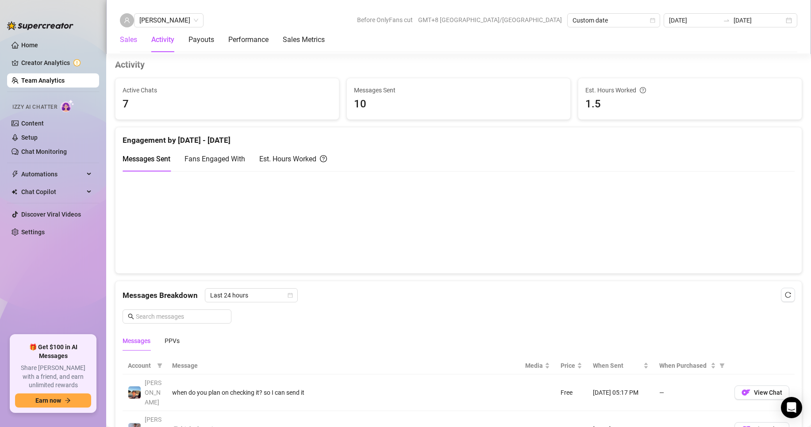
click at [133, 41] on div "Sales" at bounding box center [128, 40] width 17 height 11
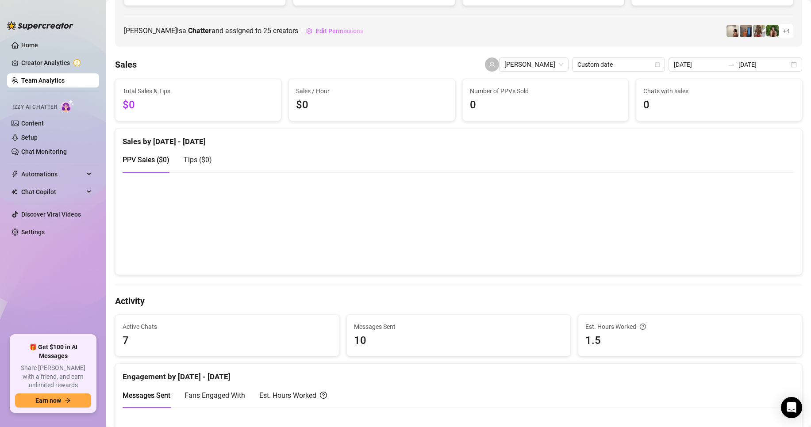
scroll to position [246, 0]
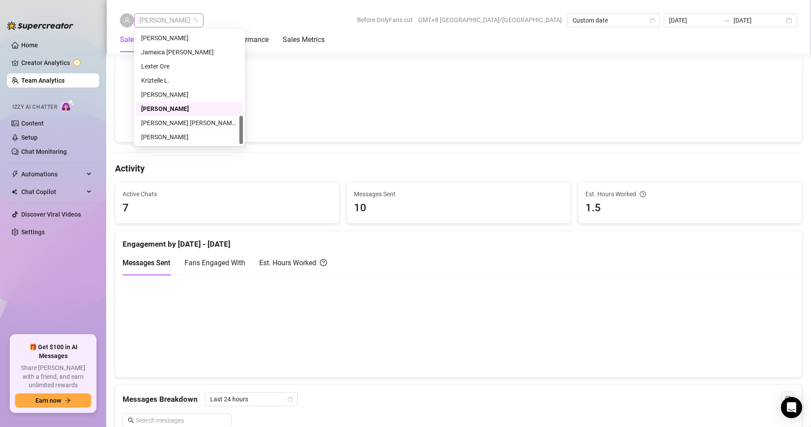
click at [150, 18] on span "[PERSON_NAME]" at bounding box center [168, 20] width 59 height 13
click at [162, 112] on div "[PERSON_NAME]" at bounding box center [189, 109] width 96 height 10
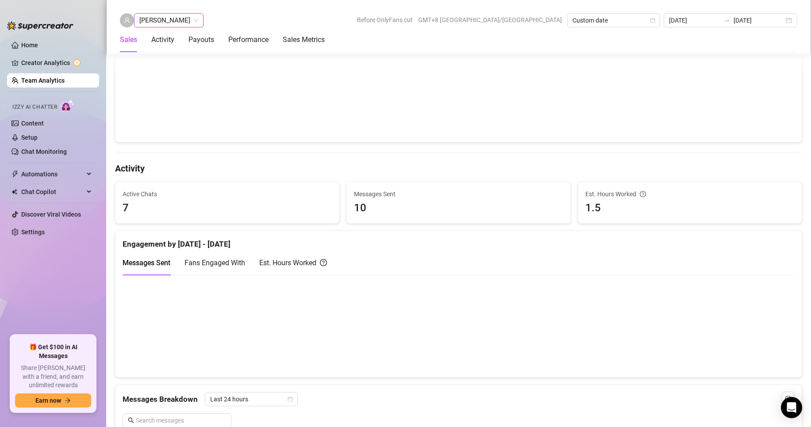
click at [157, 24] on span "[PERSON_NAME]" at bounding box center [168, 20] width 59 height 13
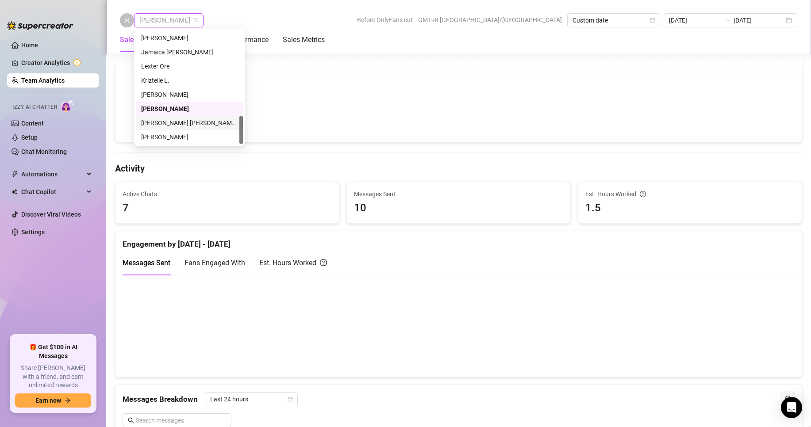
click at [157, 119] on div "[PERSON_NAME] [PERSON_NAME] Tayre" at bounding box center [189, 123] width 96 height 10
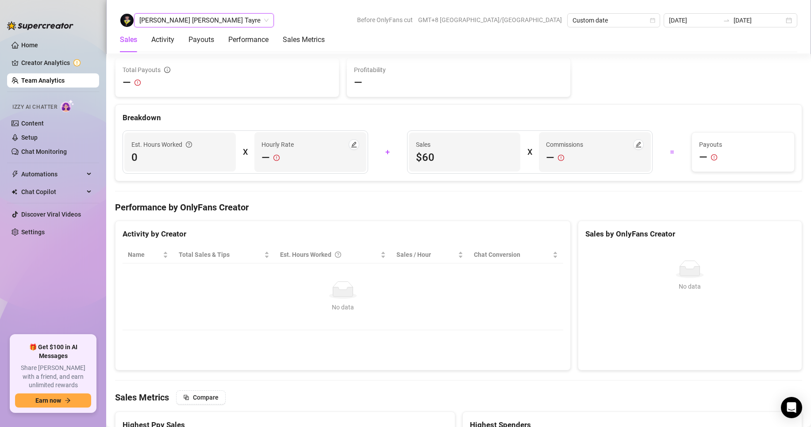
scroll to position [1308, 0]
